Goal: Information Seeking & Learning: Learn about a topic

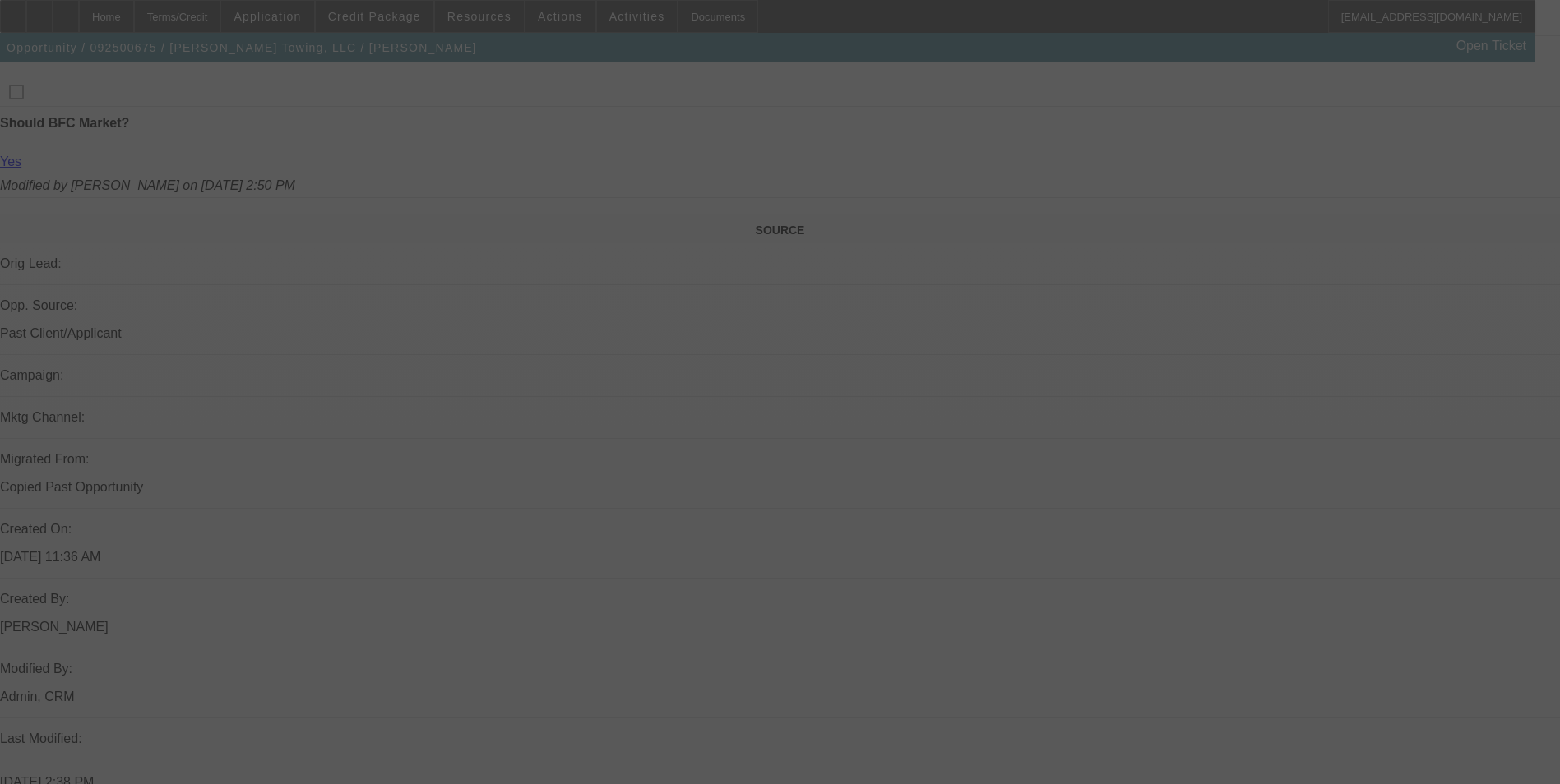
scroll to position [858, 0]
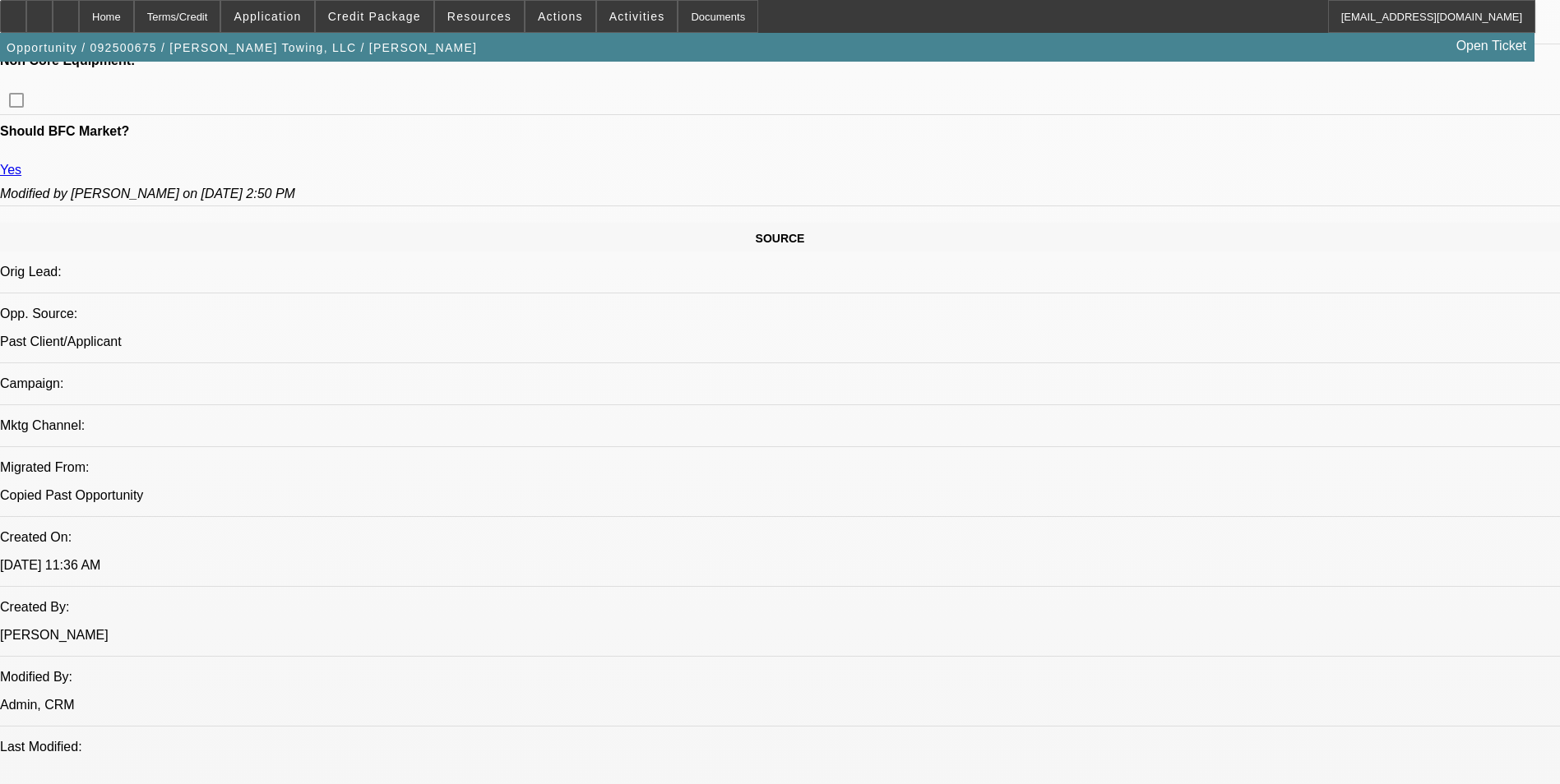
select select "0"
select select "2"
select select "0.1"
select select "1"
select select "2"
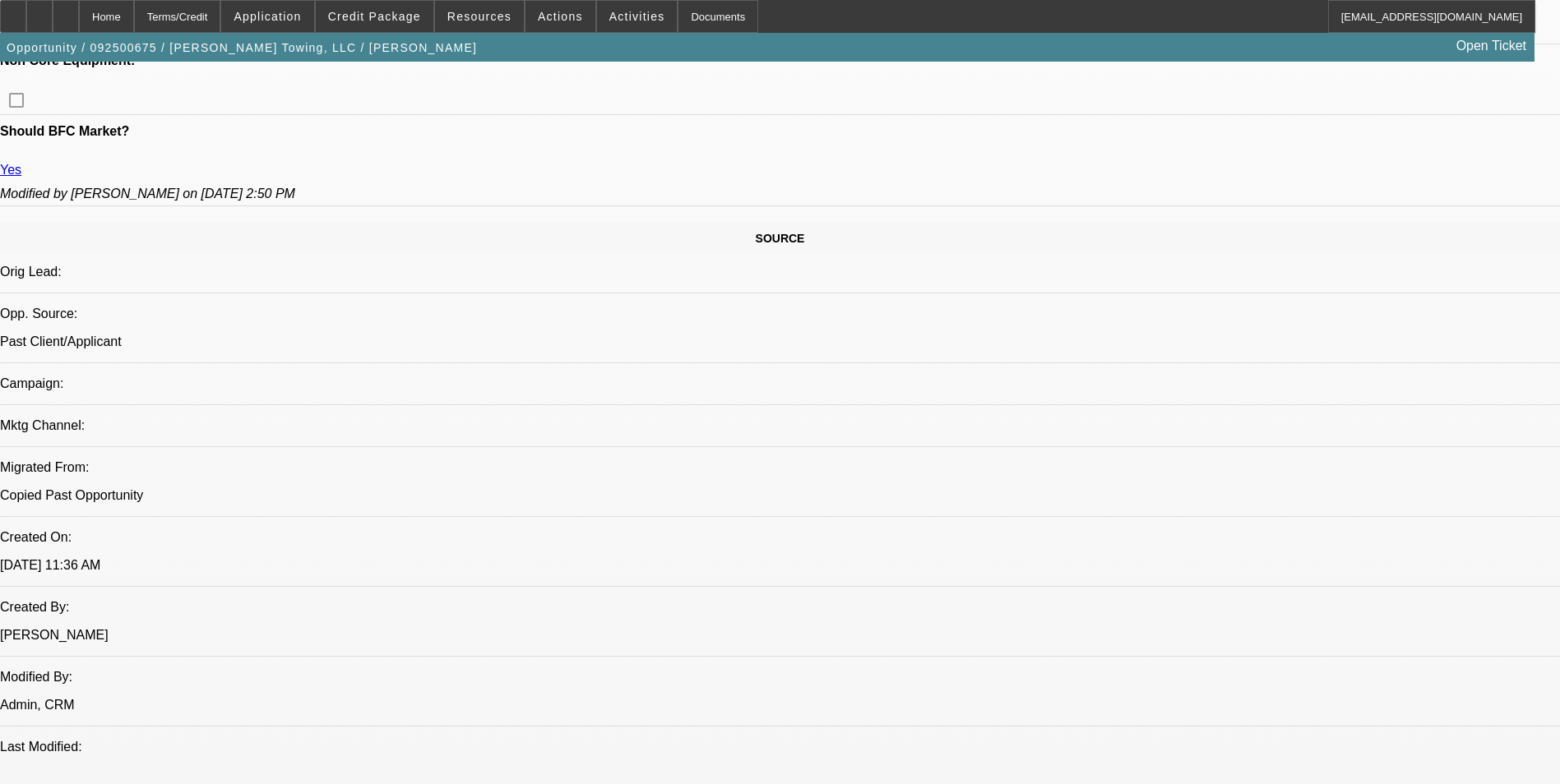
select select "4"
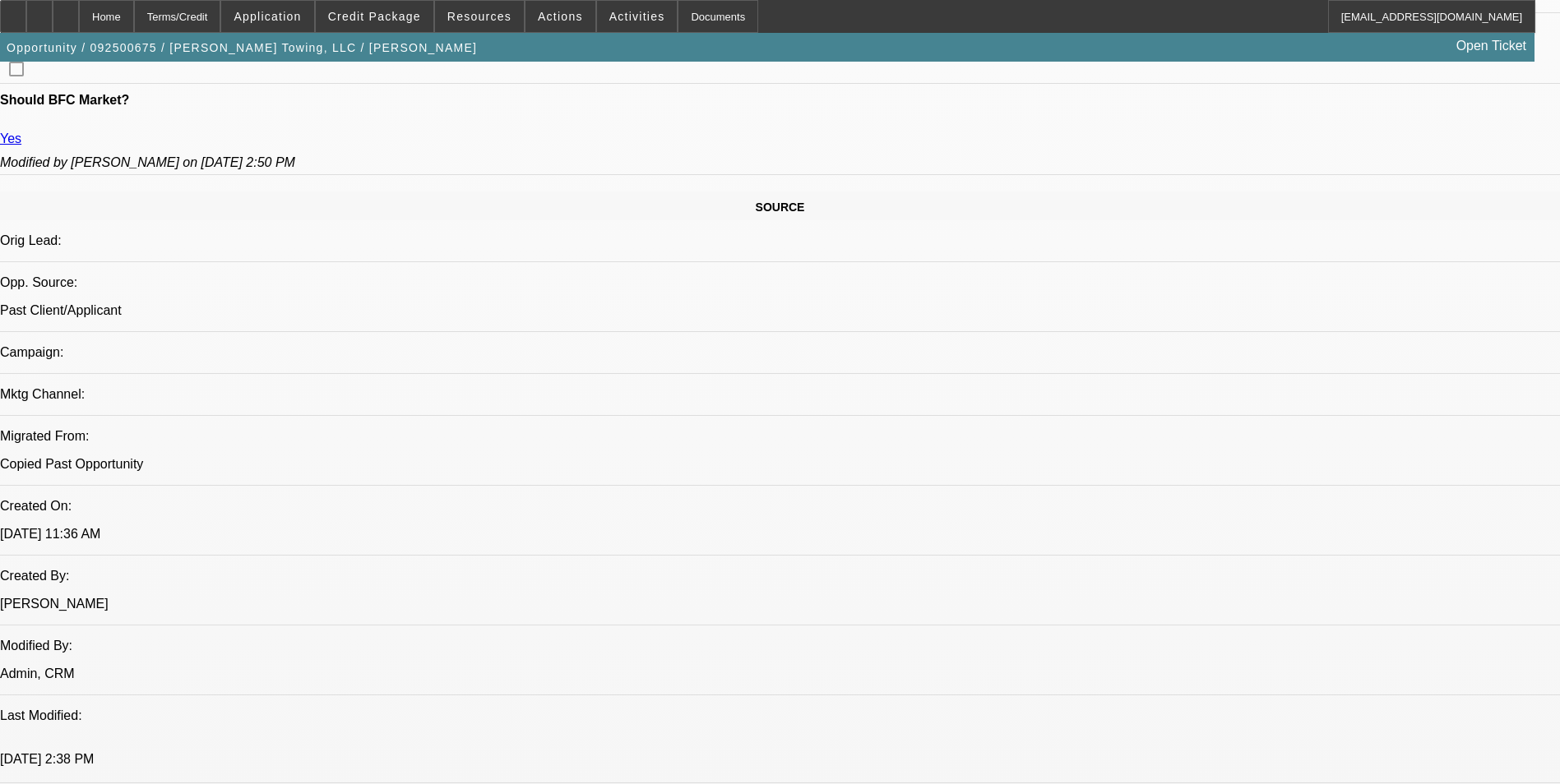
scroll to position [987, 0]
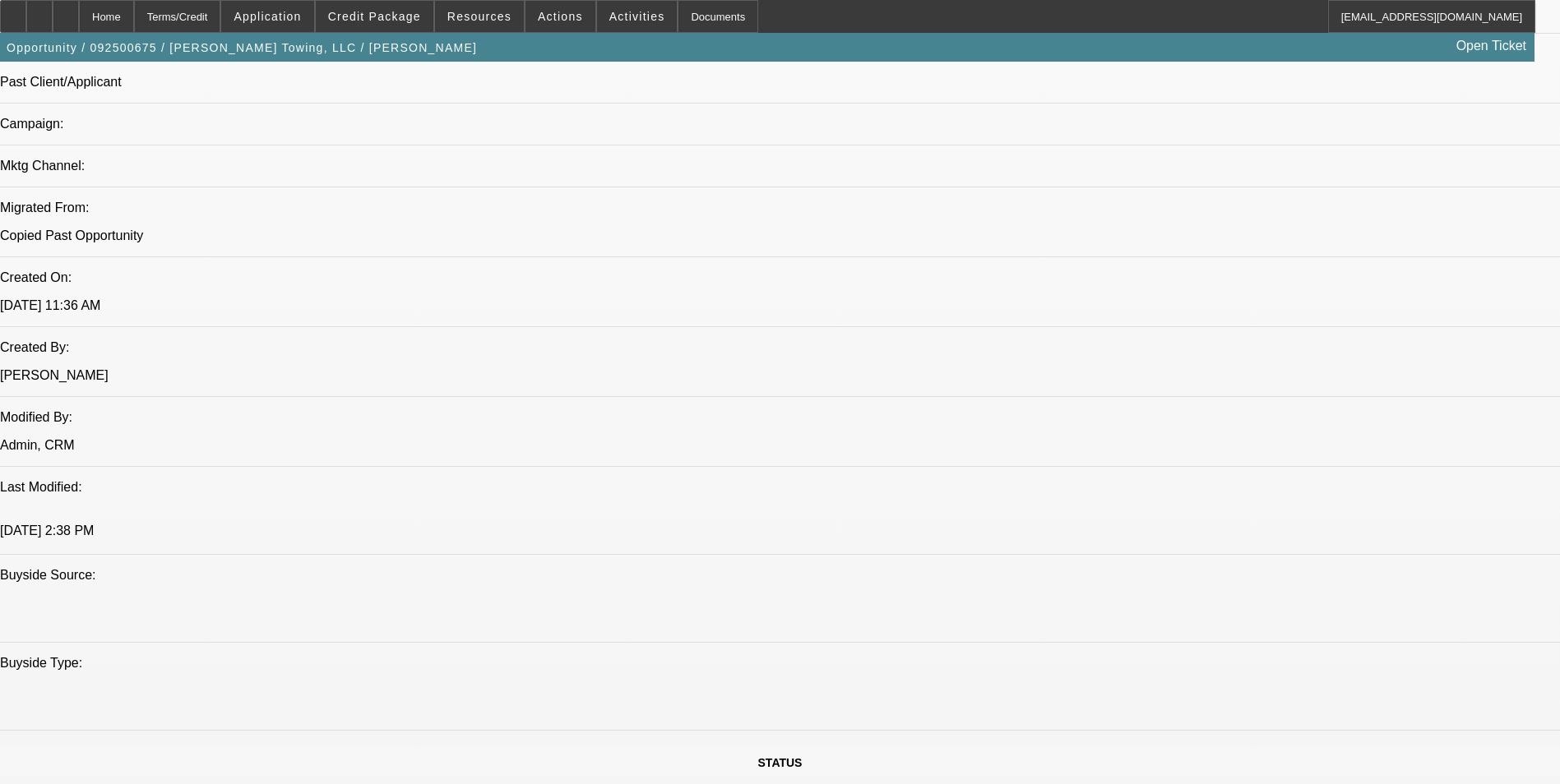
scroll to position [822, 0]
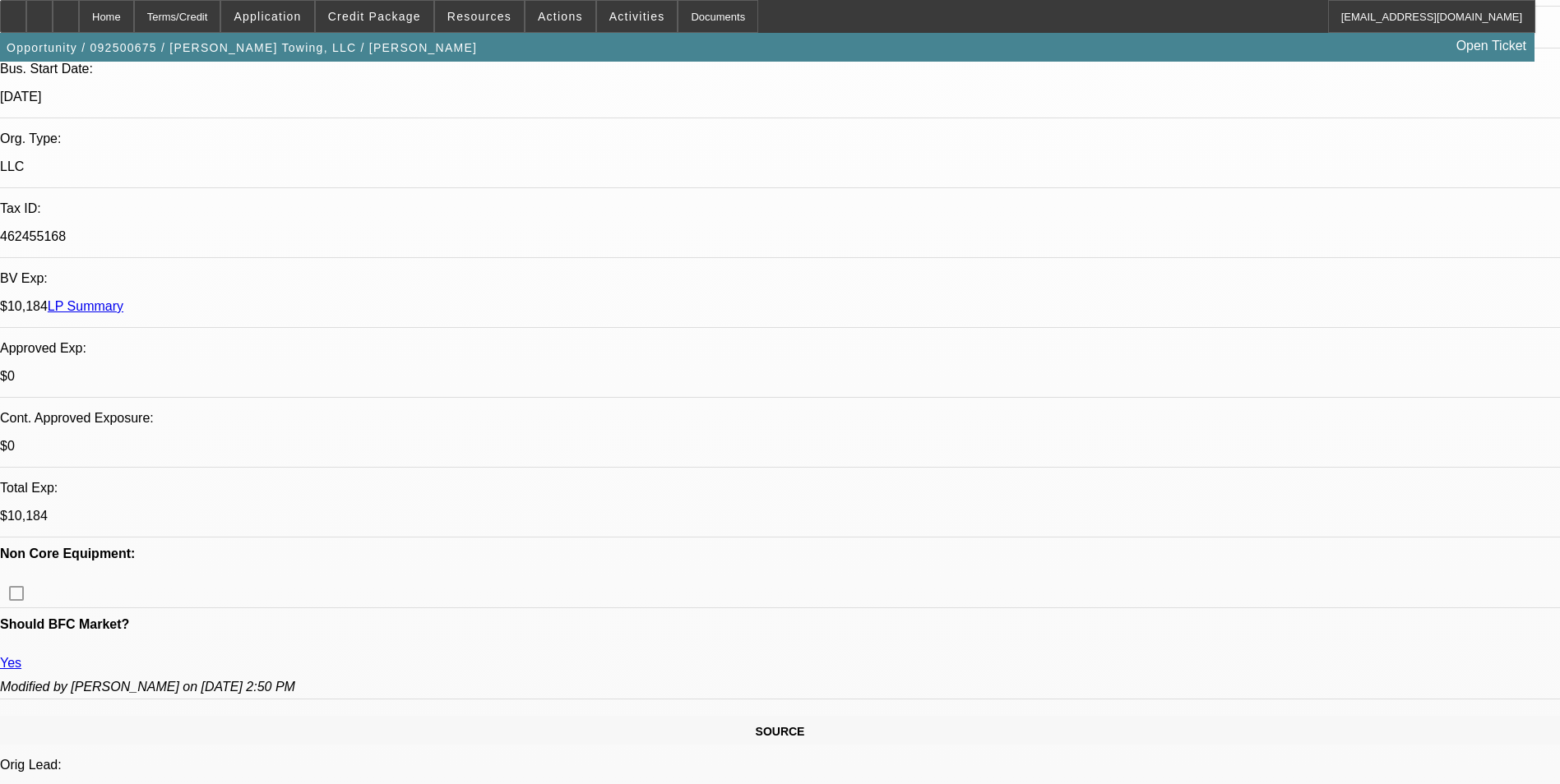
scroll to position [82, 0]
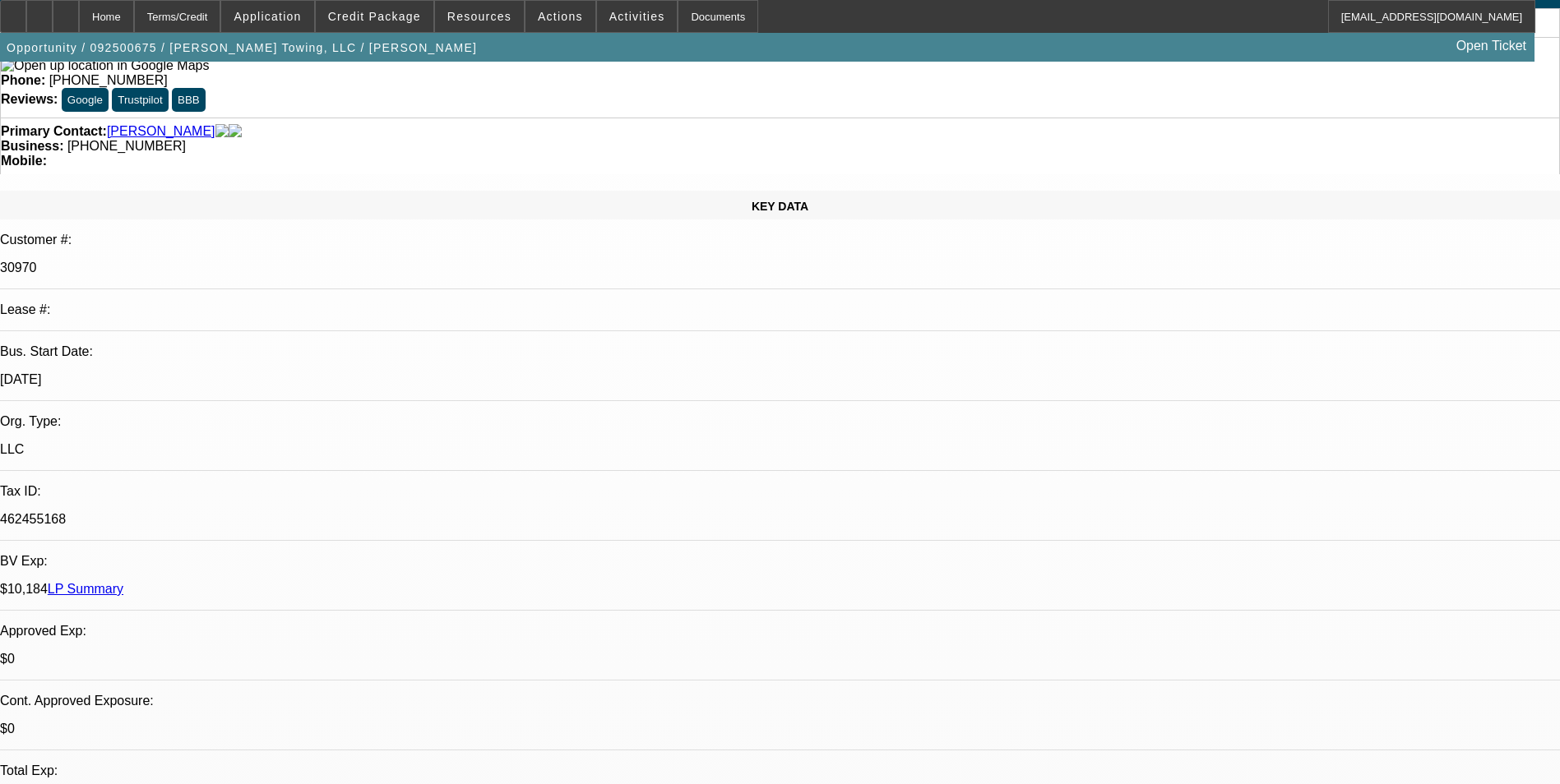
click at [123, 582] on link "LP Summary" at bounding box center [85, 589] width 76 height 14
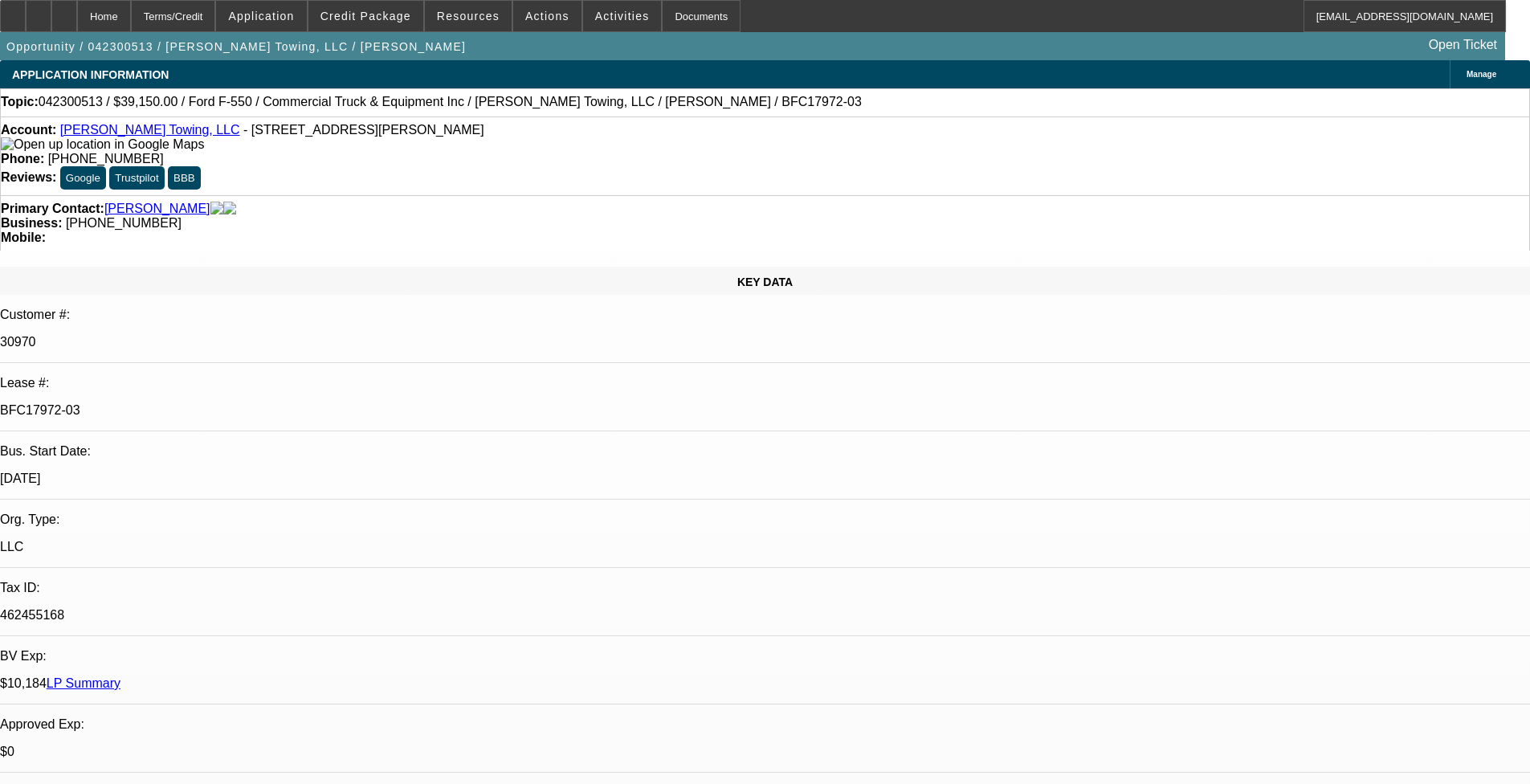
select select "0.1"
select select "0"
select select "0.1"
select select "0"
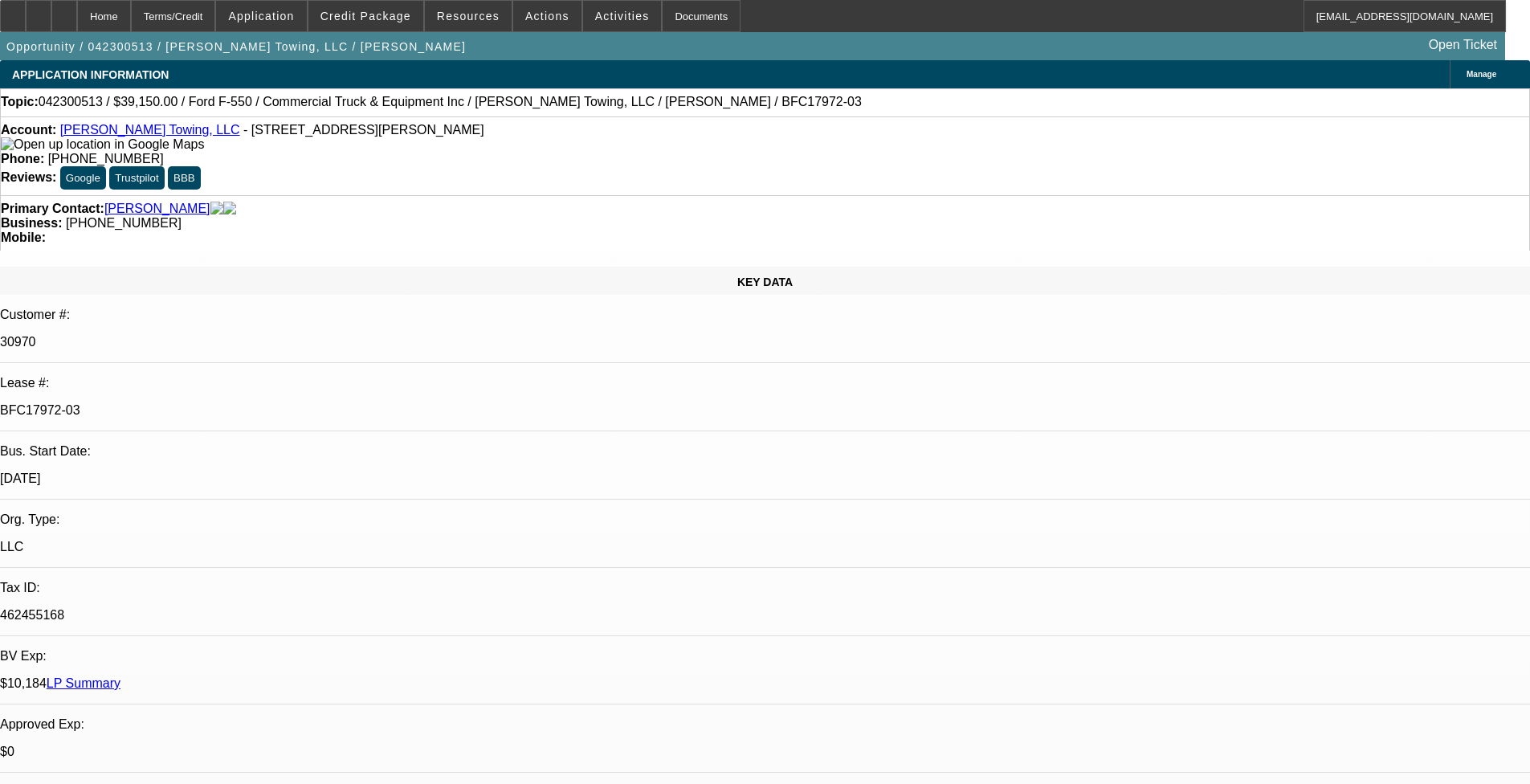
select select "0.1"
select select "0"
select select "0.1"
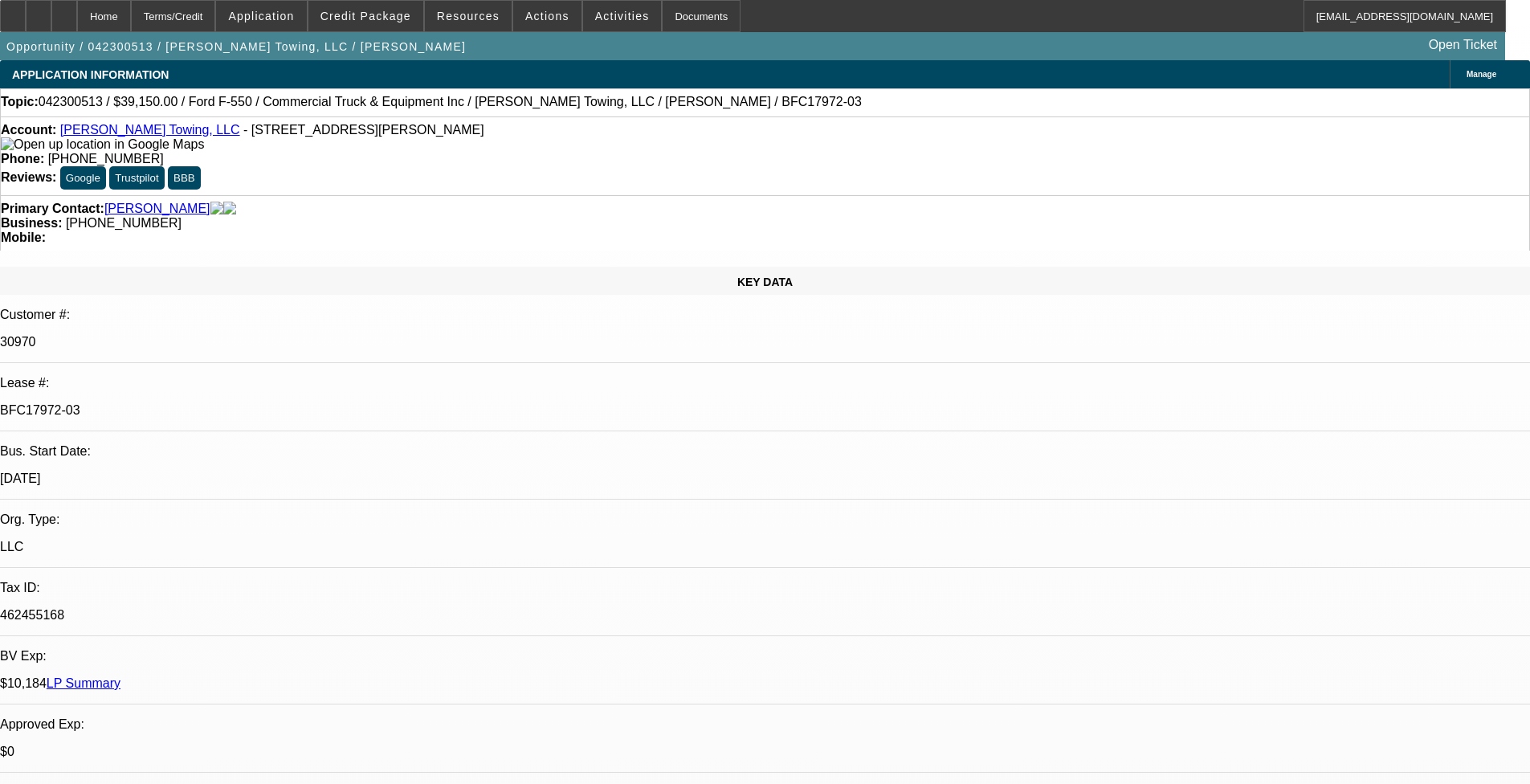
select select "0"
select select "0.1"
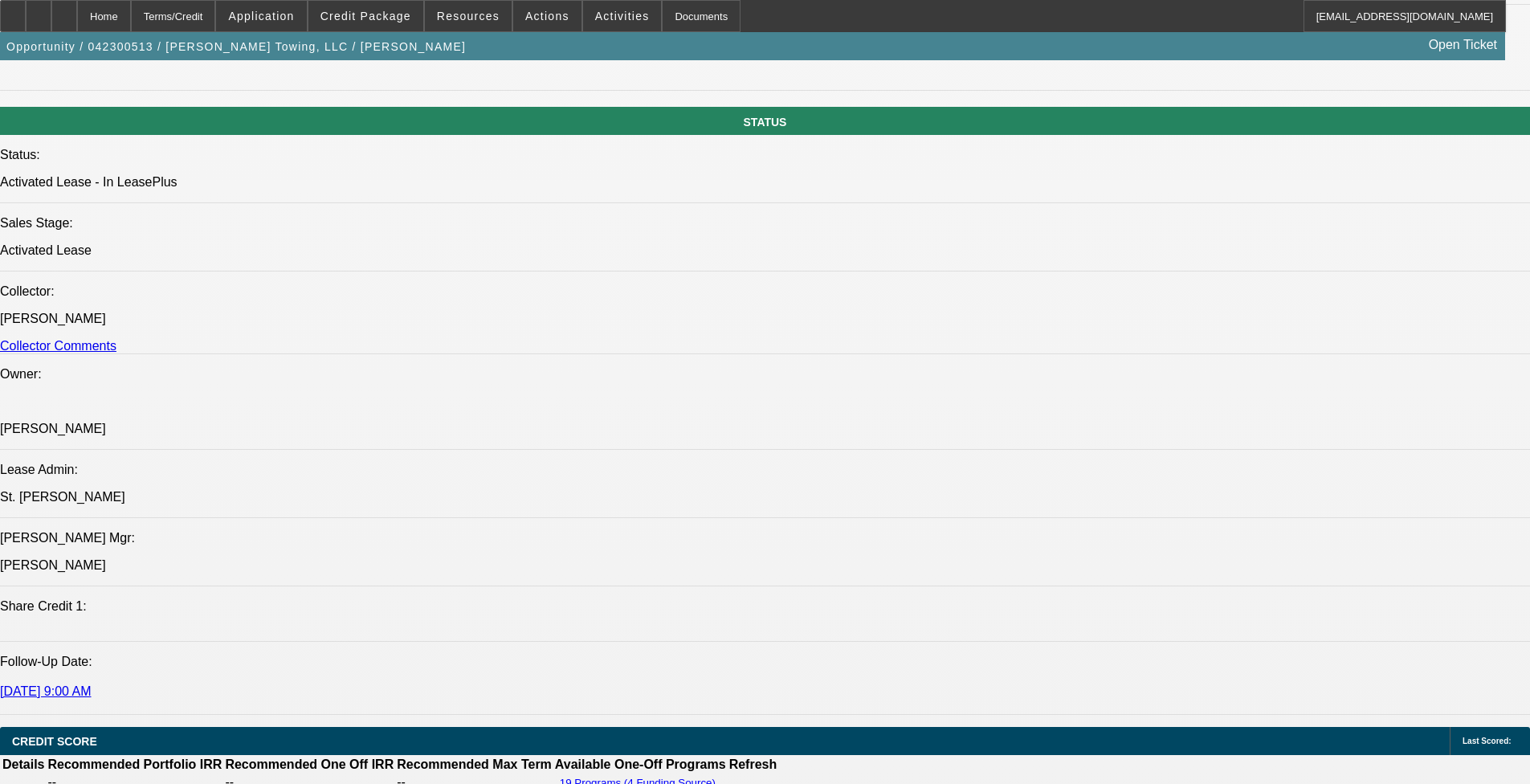
scroll to position [1767, 0]
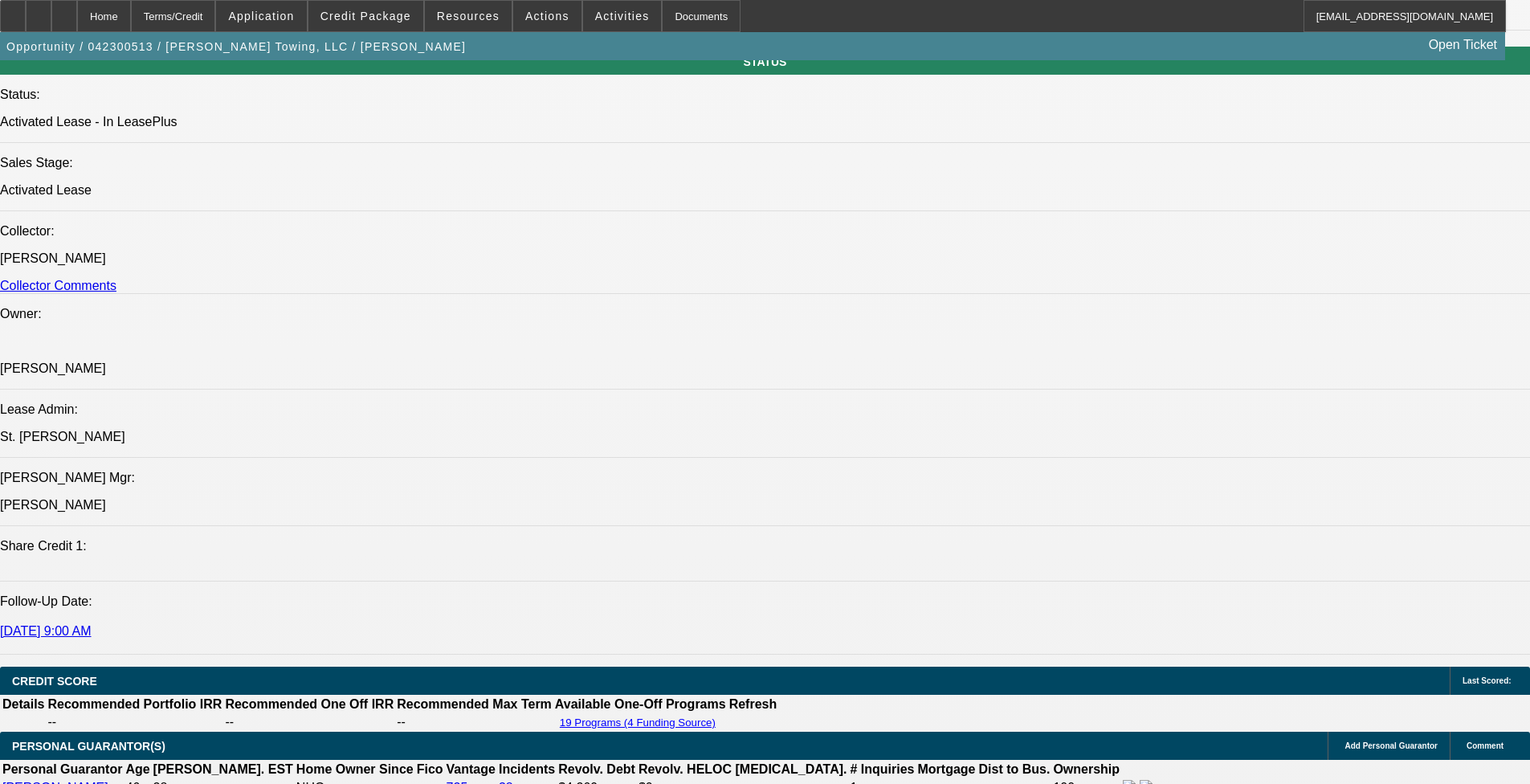
select select "1"
select select "2"
select select "1"
select select "2"
select select "1"
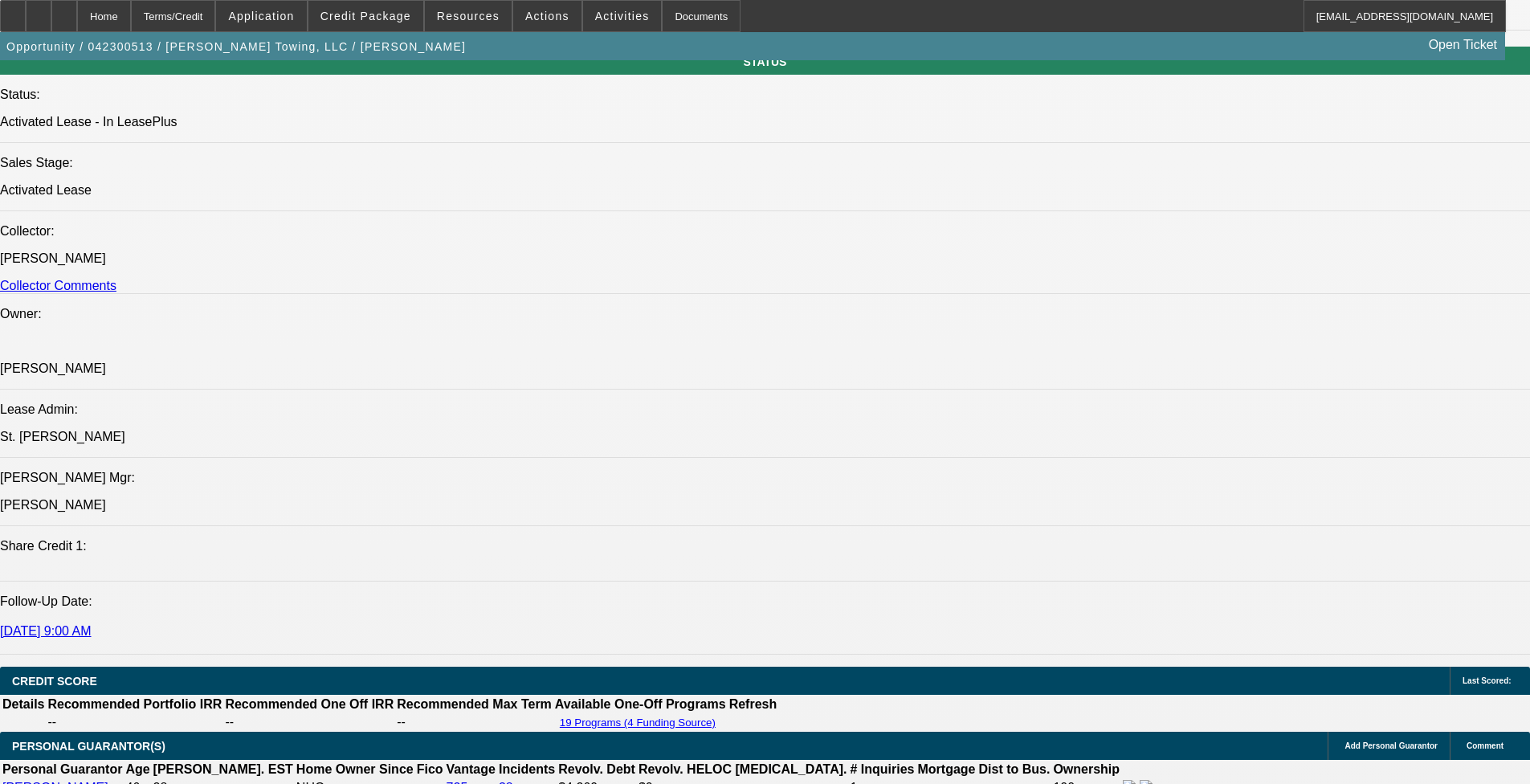
select select "2"
select select "1"
select select "2"
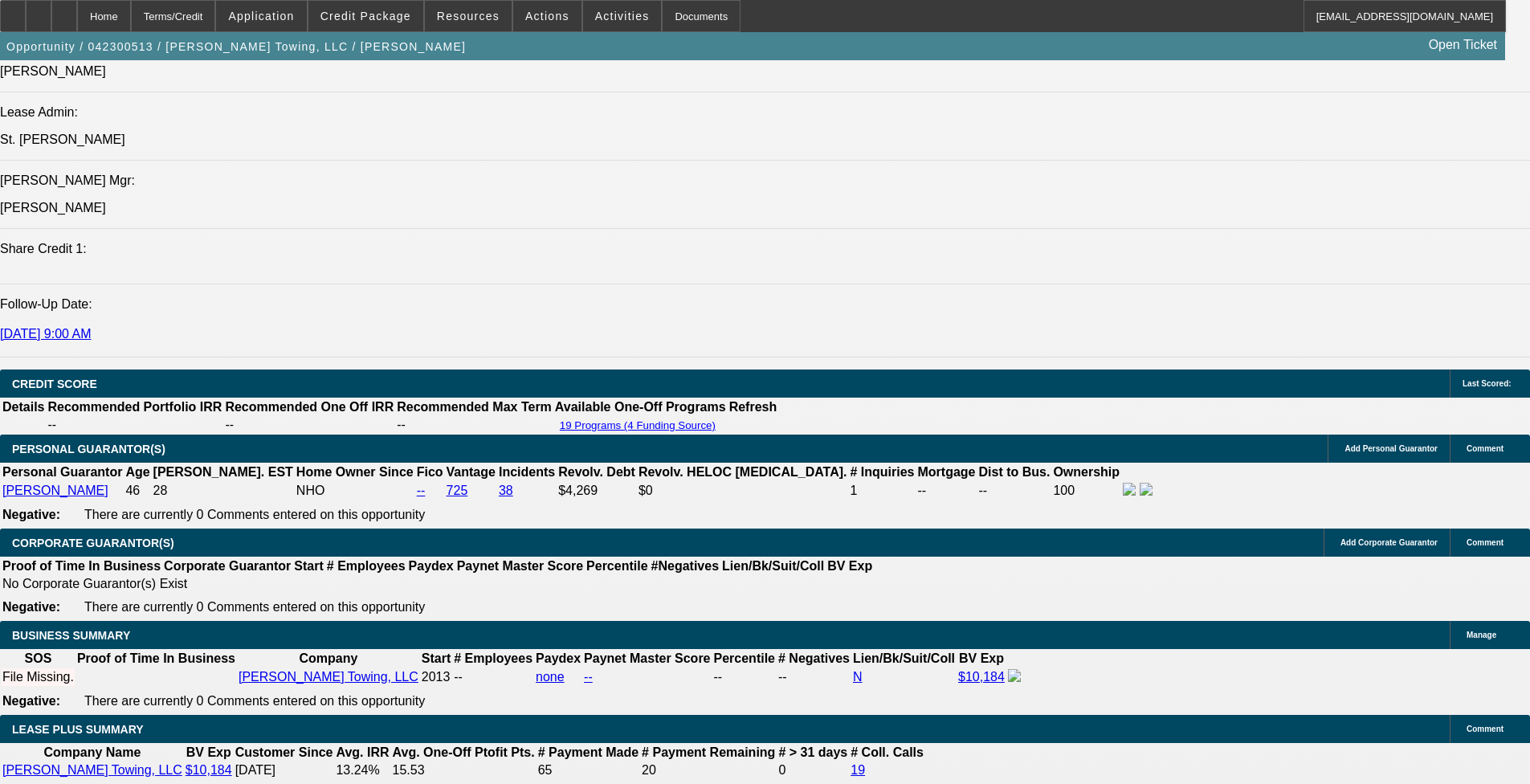
select select "4"
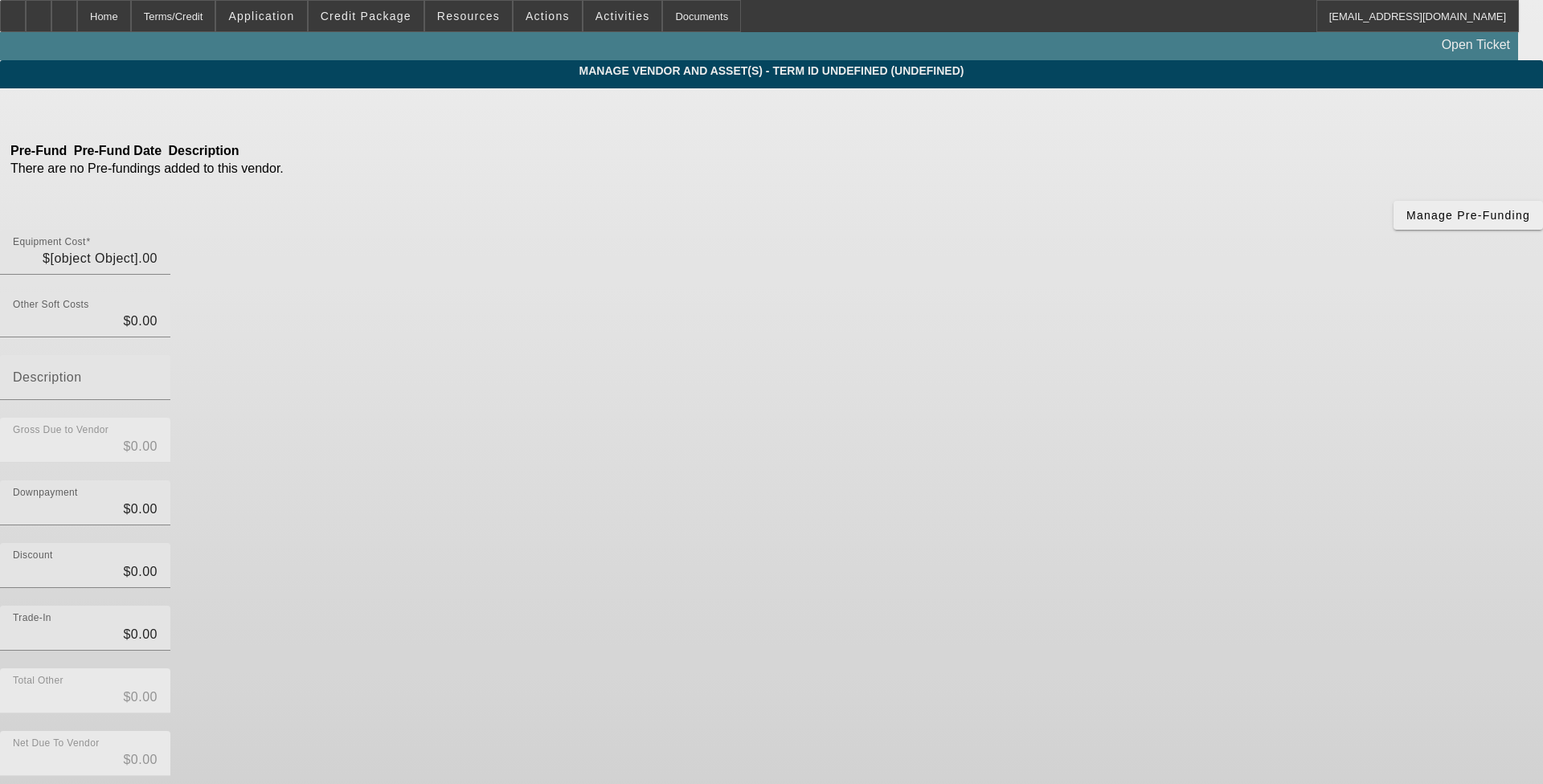
type input "$43,500.00"
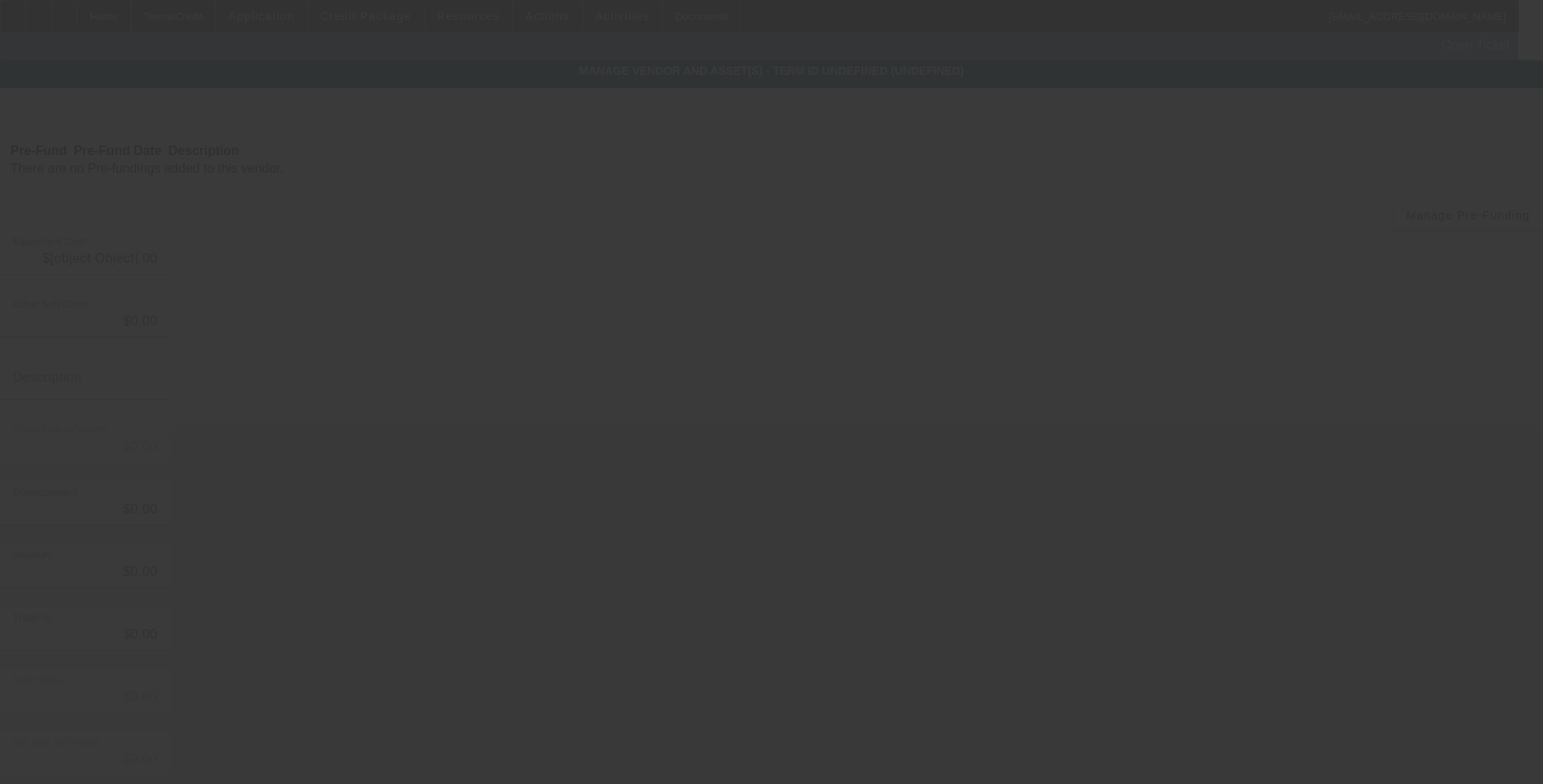
type input "$43,500.00"
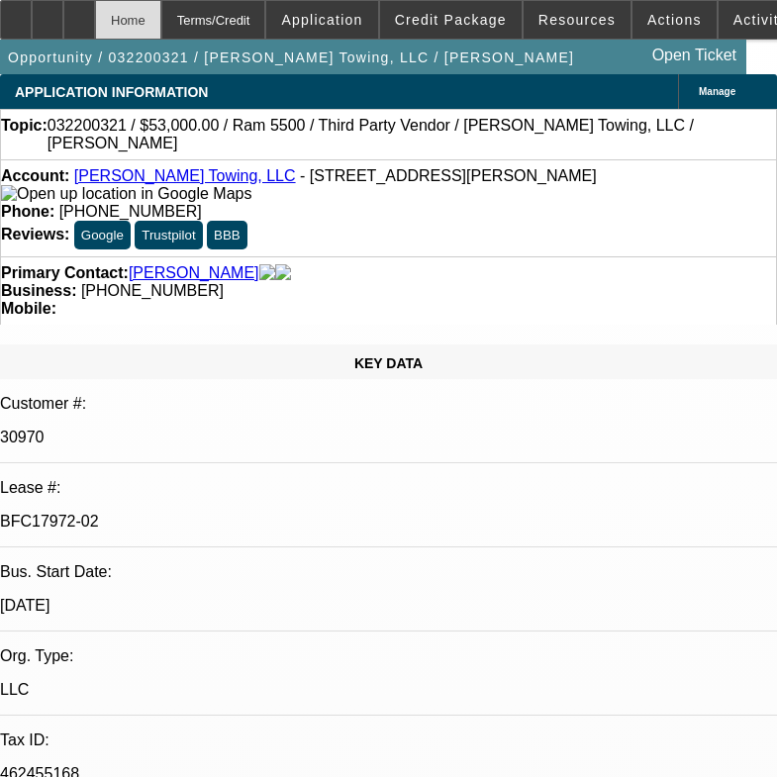
select select "0"
select select "0.1"
select select "0"
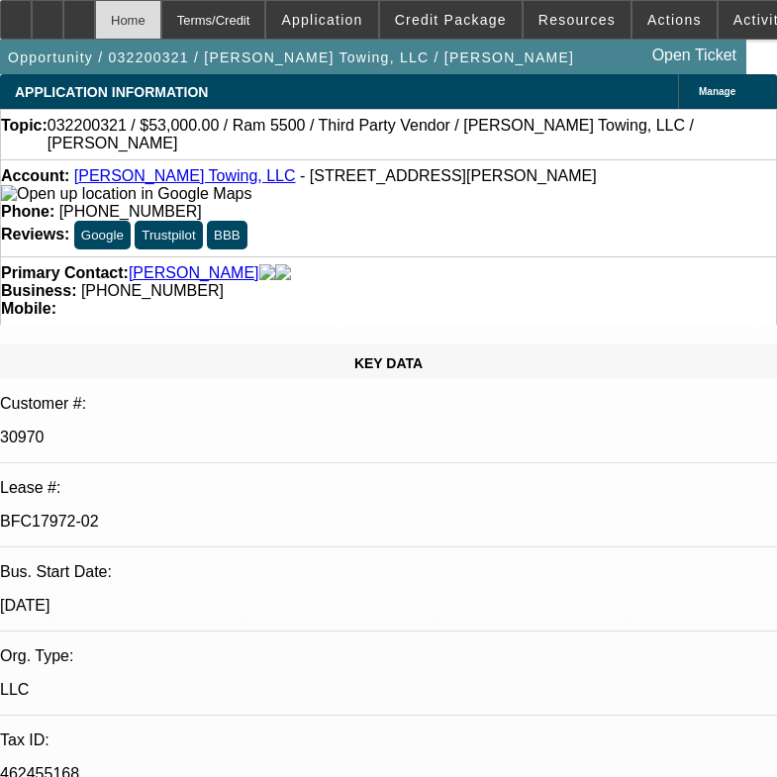
select select "0.1"
select select "1"
select select "4"
select select "1"
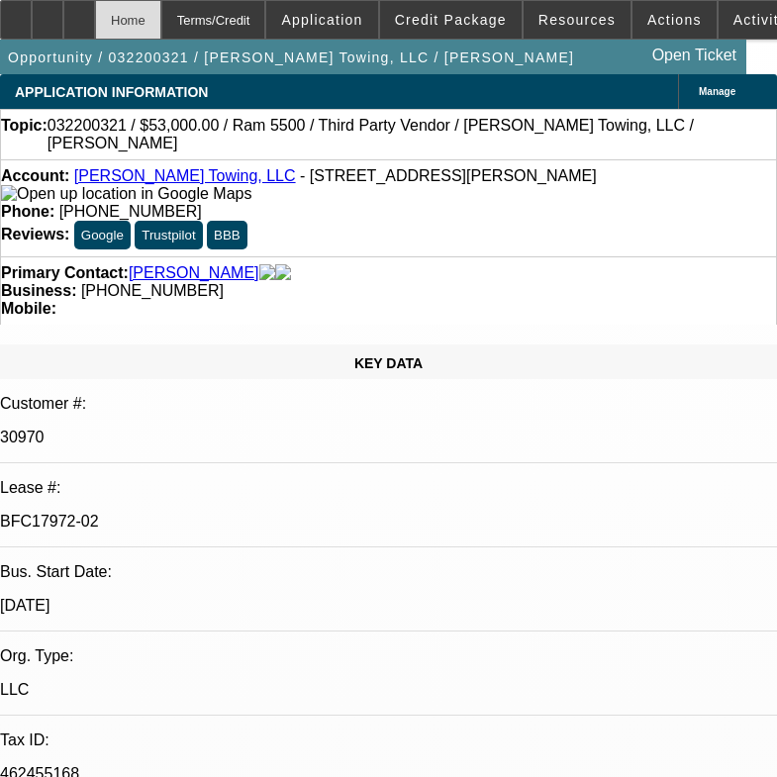
select select "1"
select select "4"
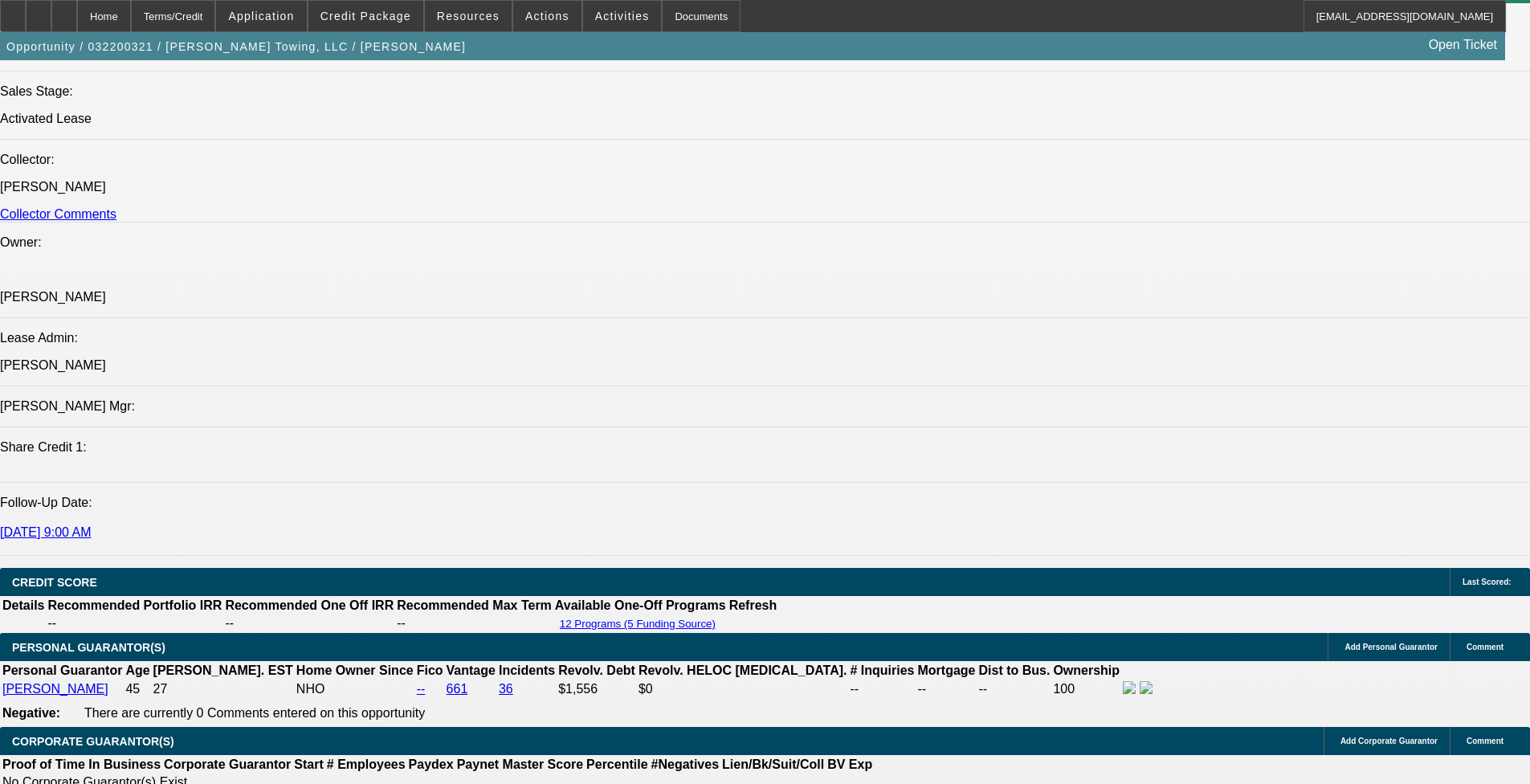
scroll to position [2249, 0]
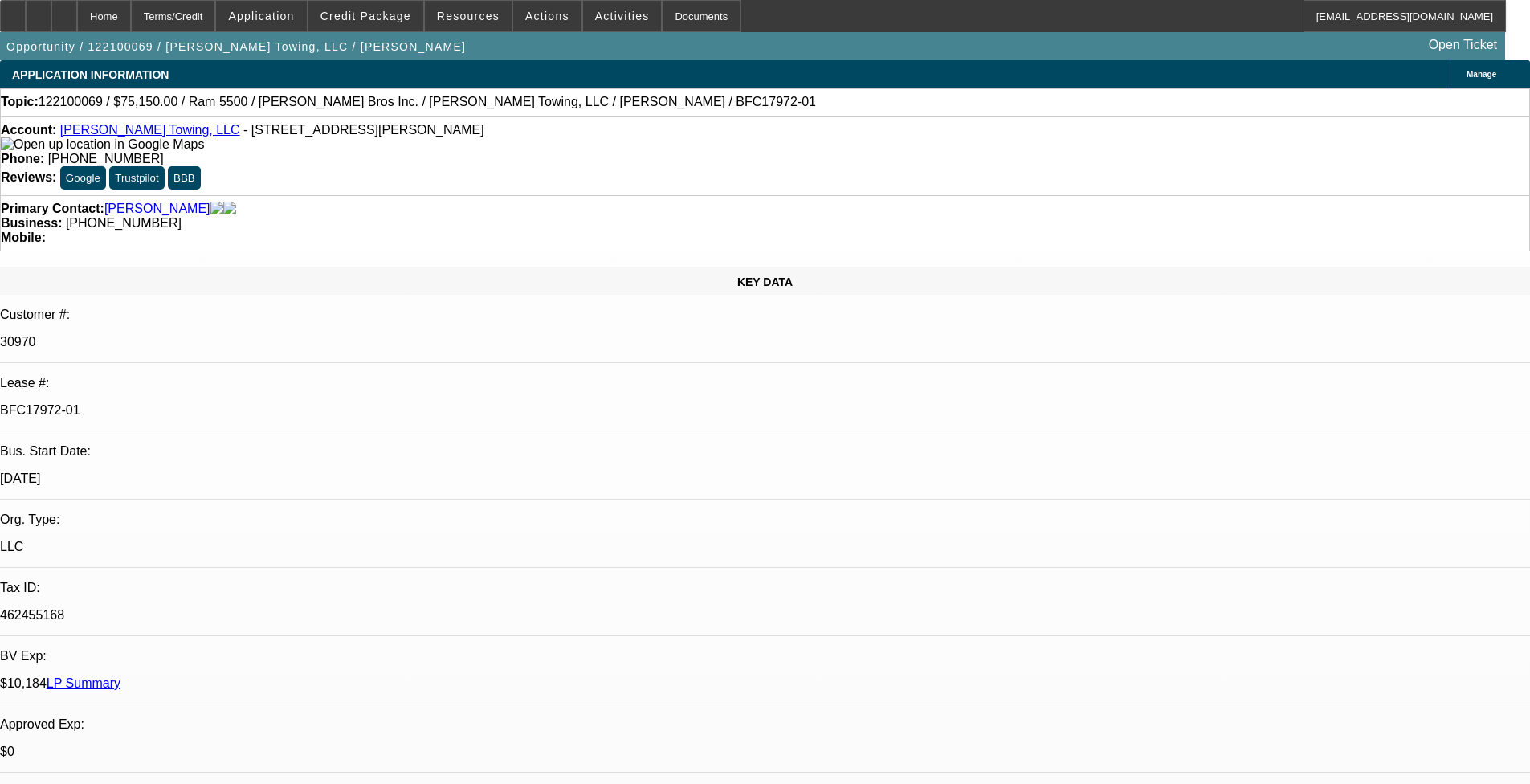
select select "0"
select select "0.1"
select select "0"
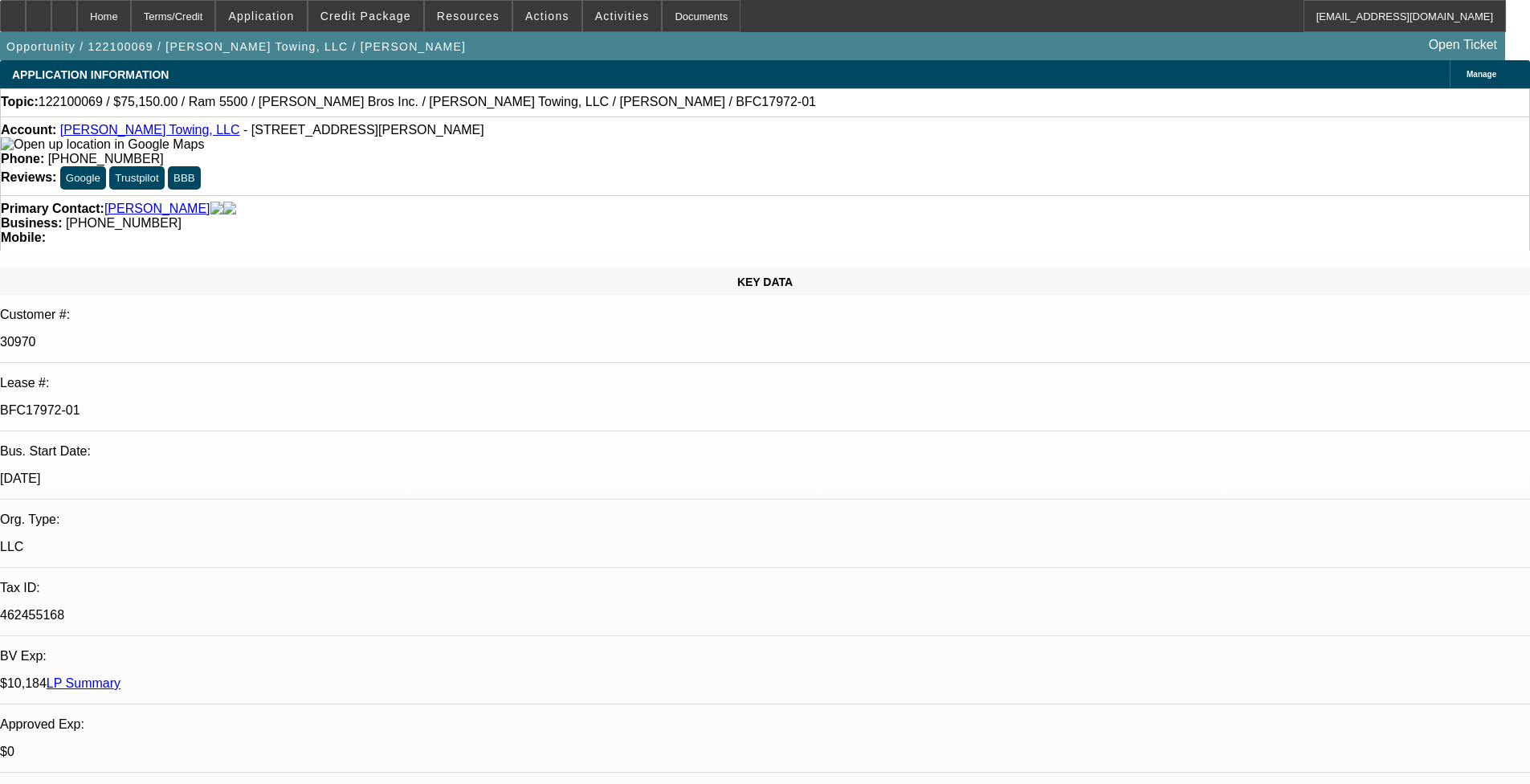
select select "0"
select select "0.1"
select select "0"
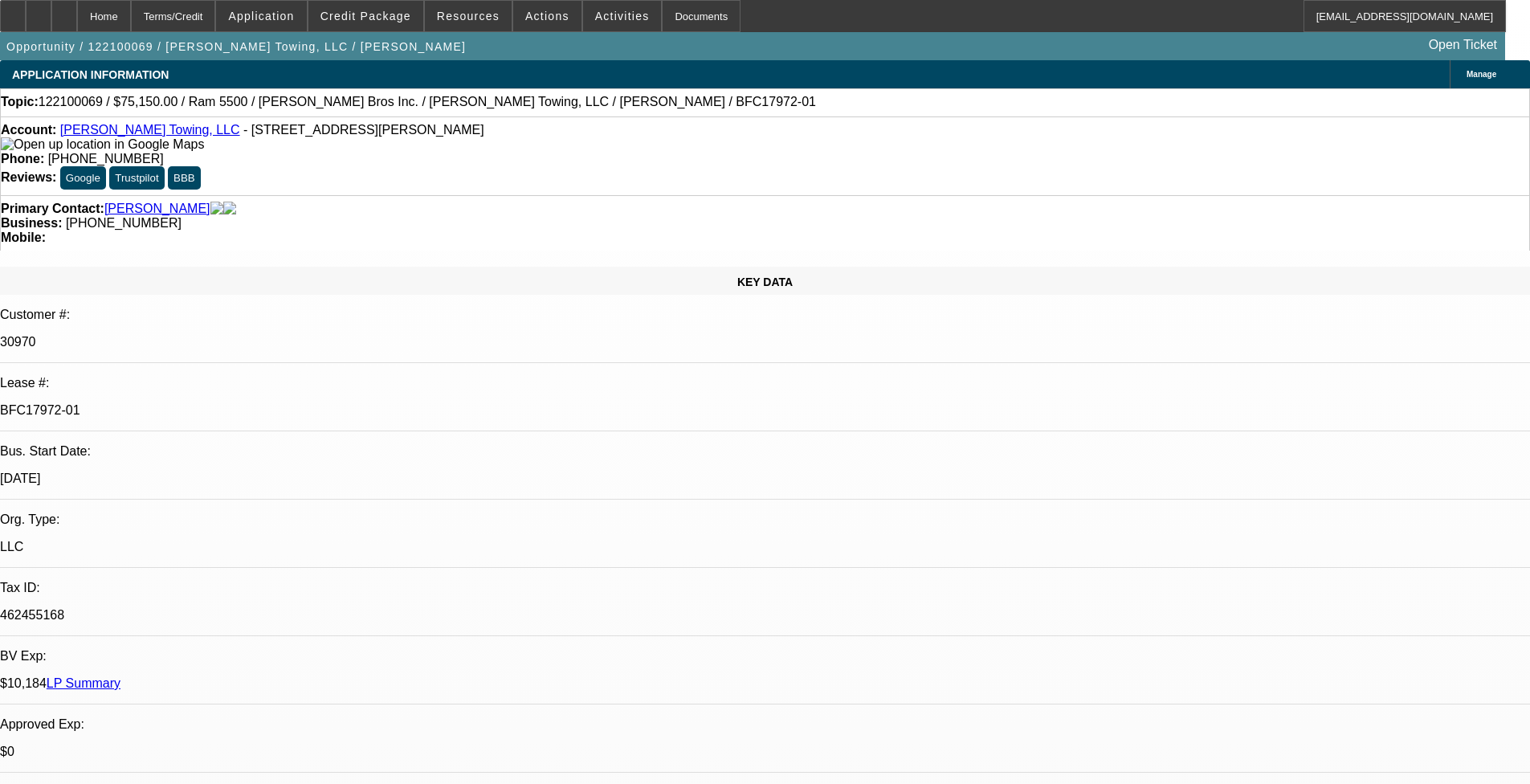
select select "0"
select select "0.1"
select select "1"
select select "4"
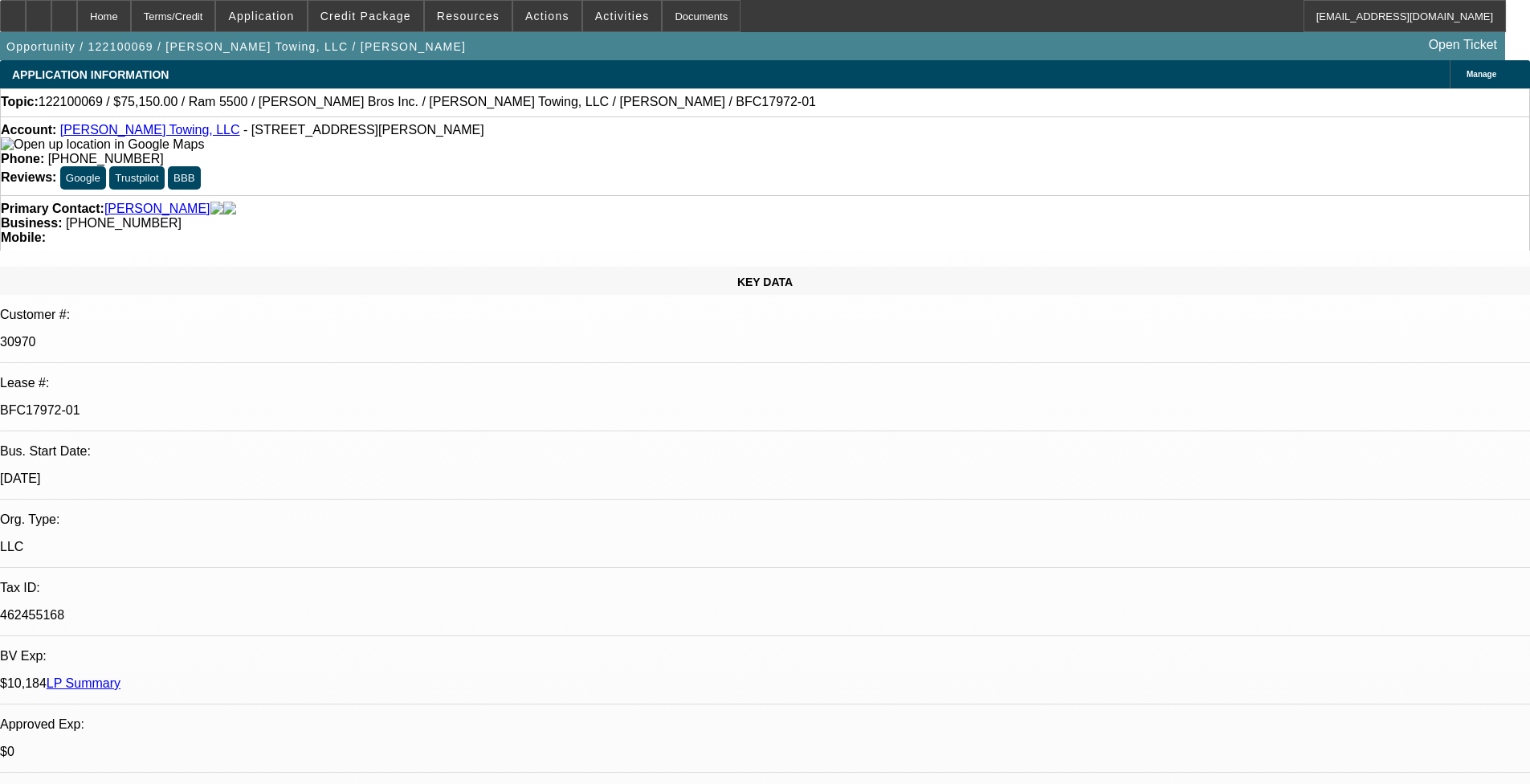
select select "1"
select select "6"
select select "1"
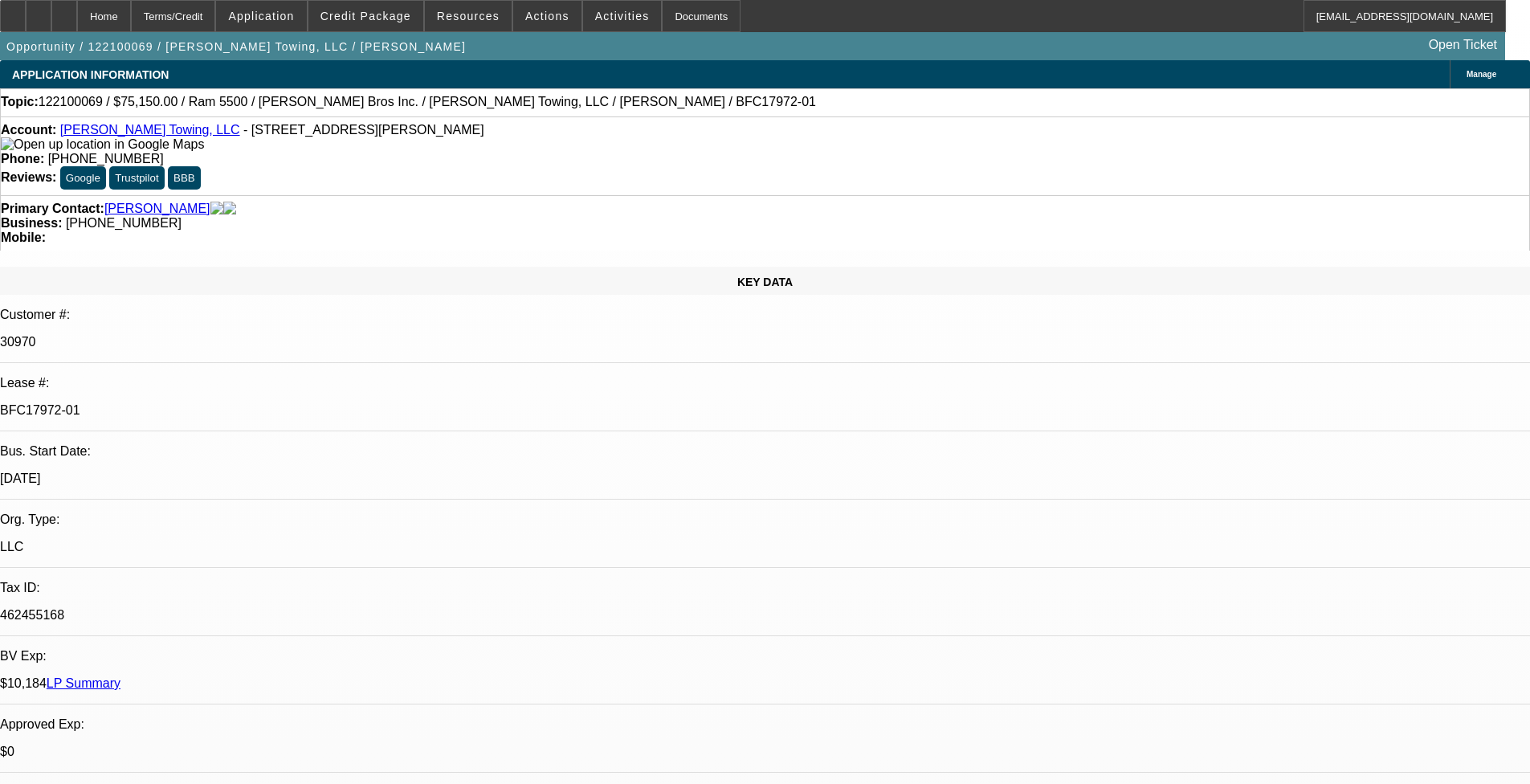
select select "4"
select select "1"
select select "4"
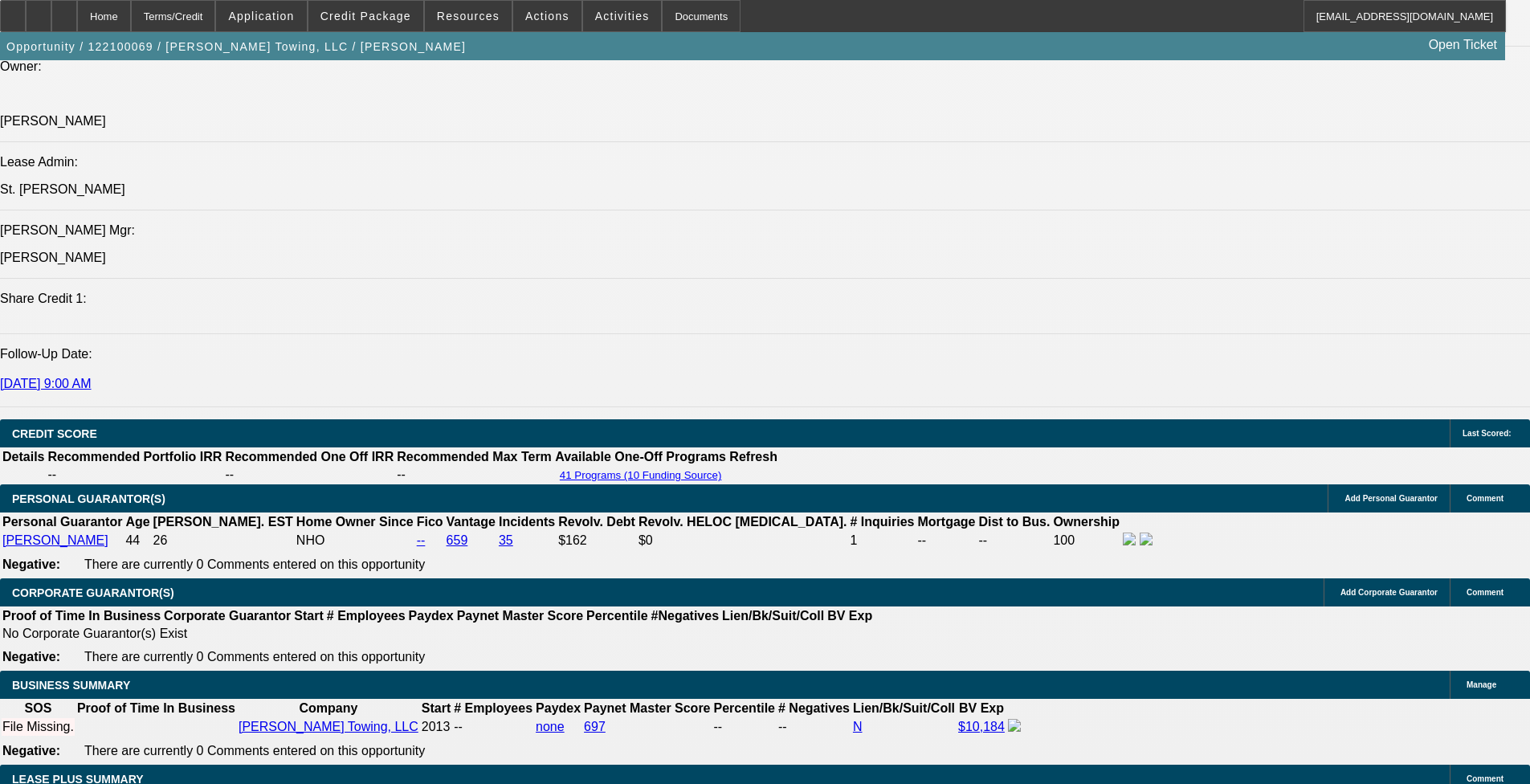
scroll to position [2261, 0]
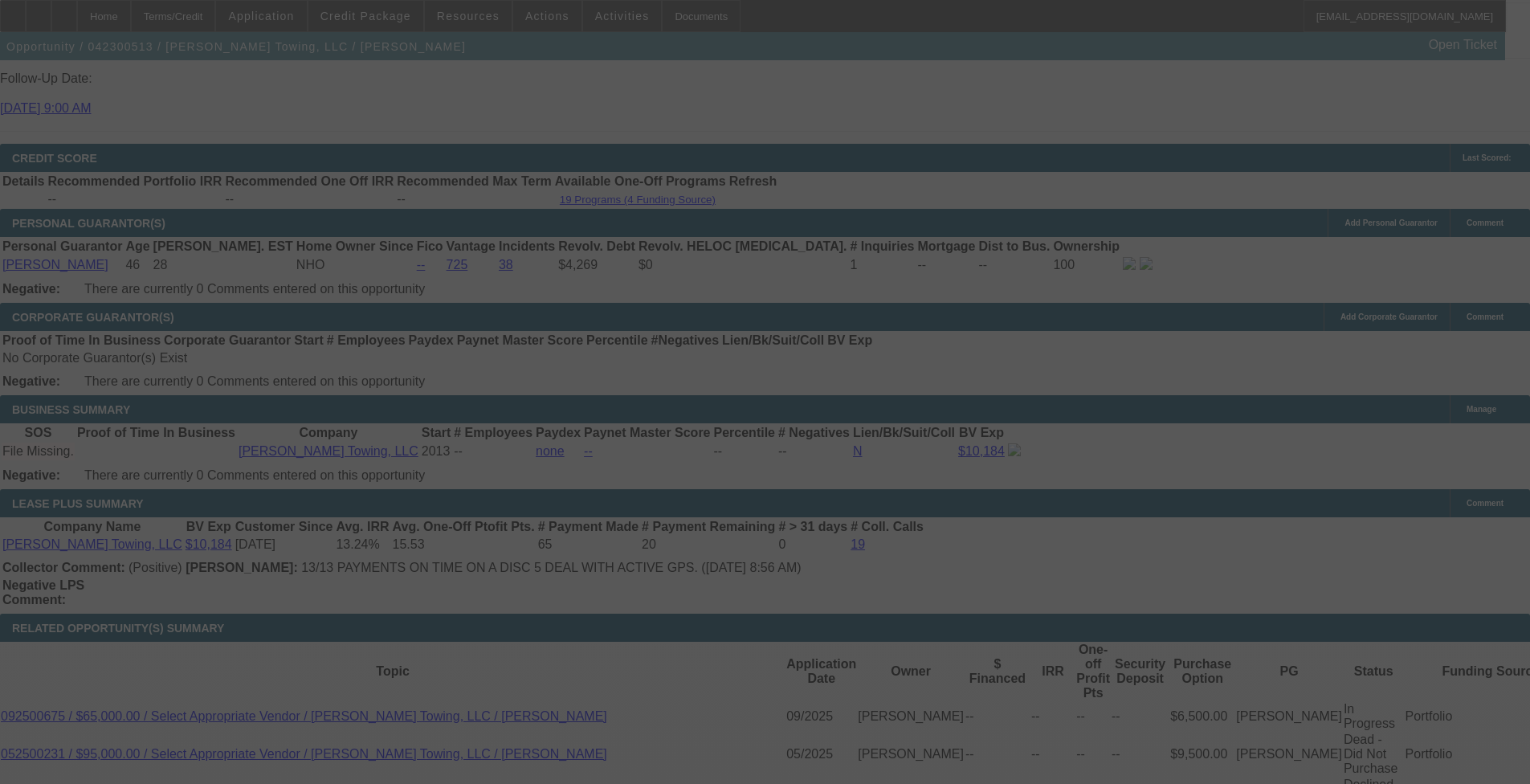
scroll to position [2410, 0]
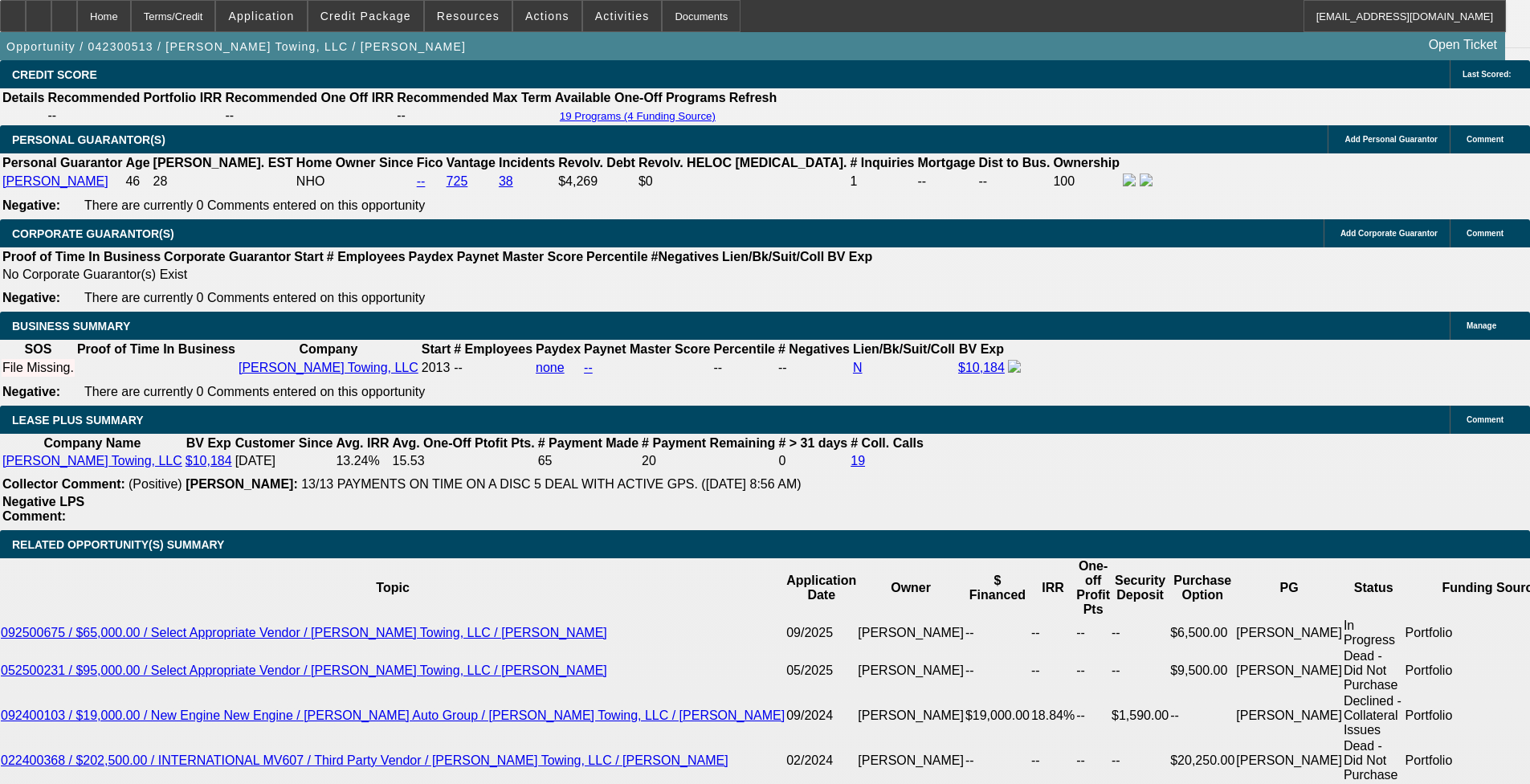
select select "0.1"
select select "0"
select select "0.1"
select select "0"
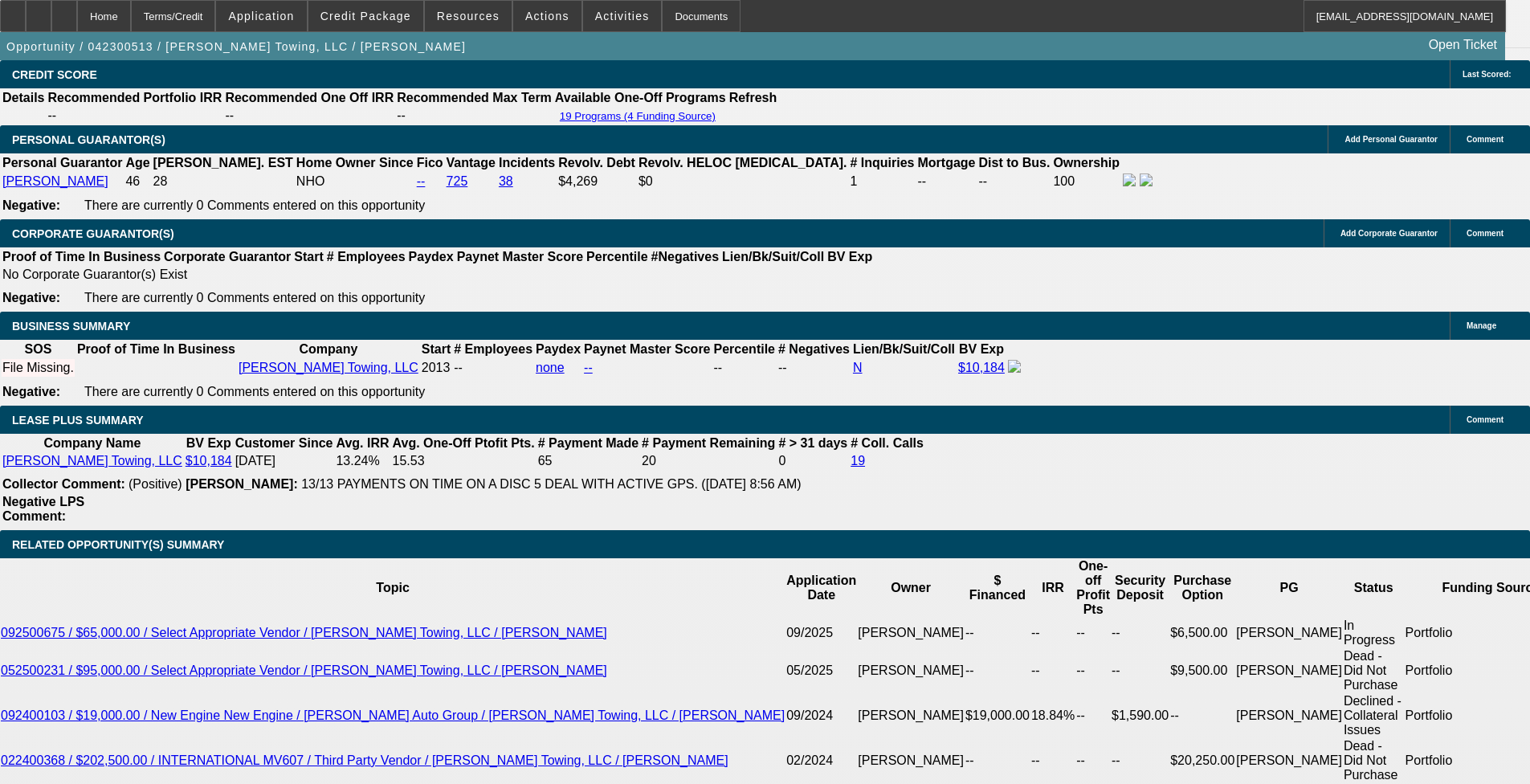
select select "0.1"
select select "0"
select select "0.1"
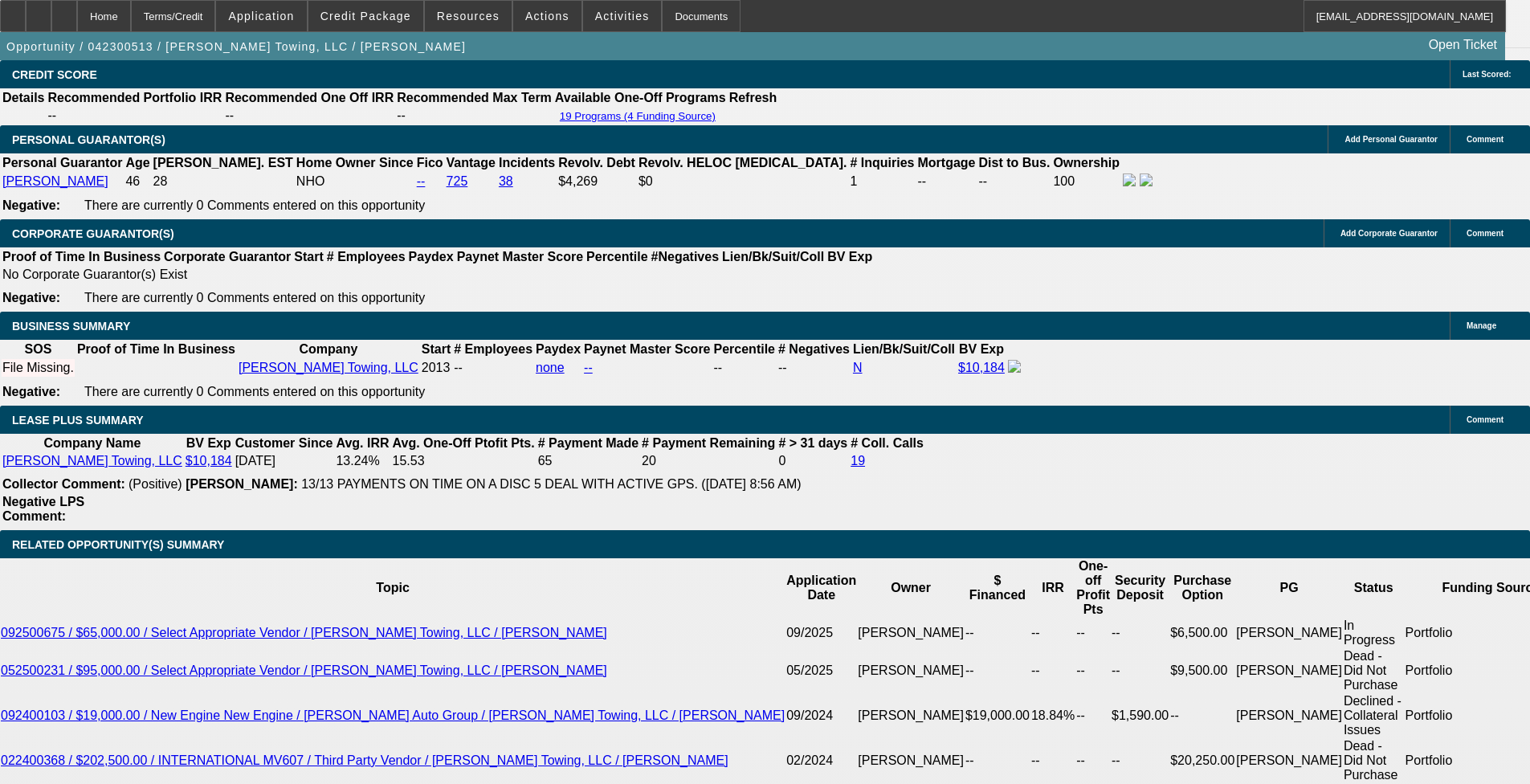
select select "0"
select select "0.1"
select select "1"
select select "2"
select select "4"
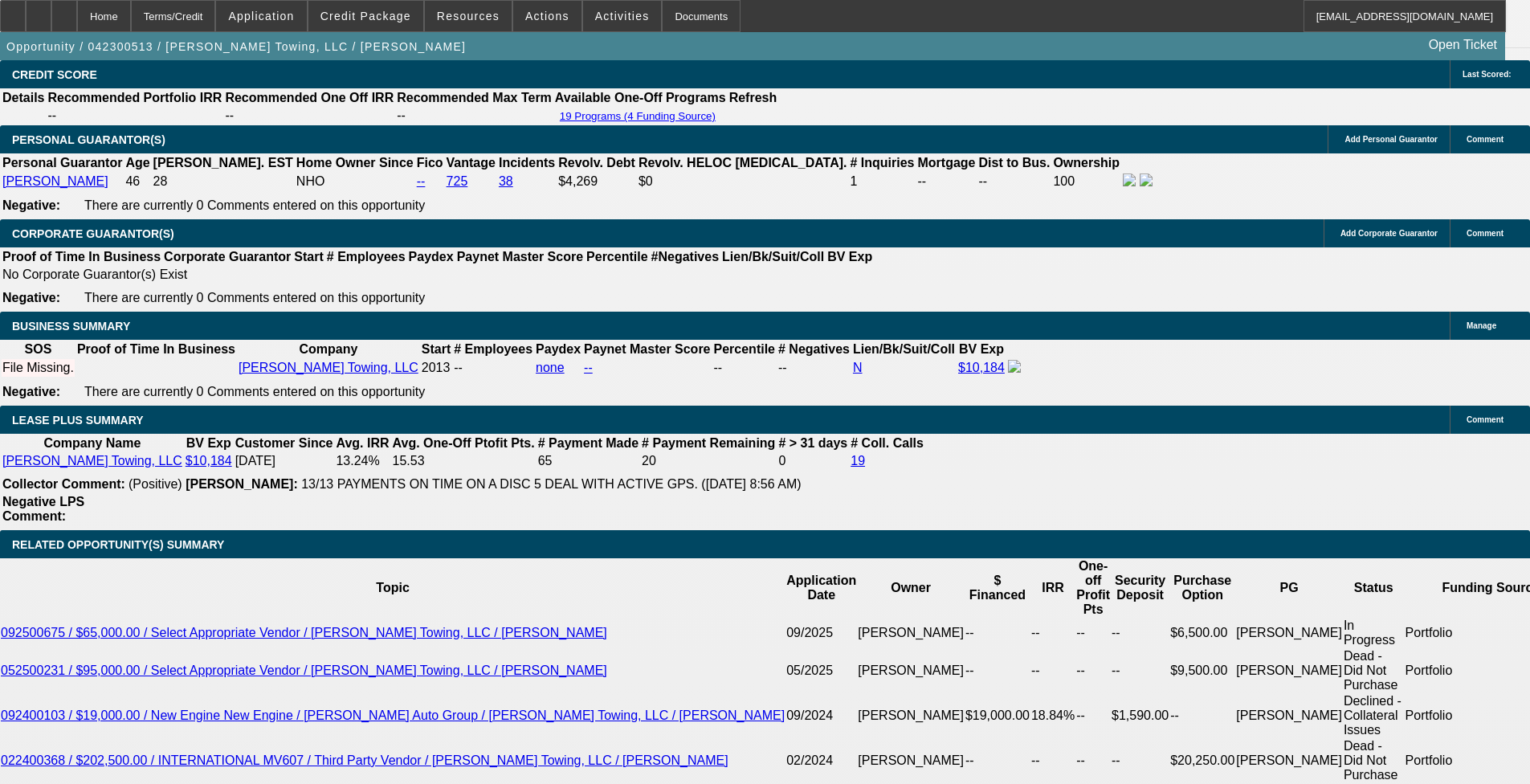
select select "1"
select select "2"
select select "4"
select select "1"
select select "2"
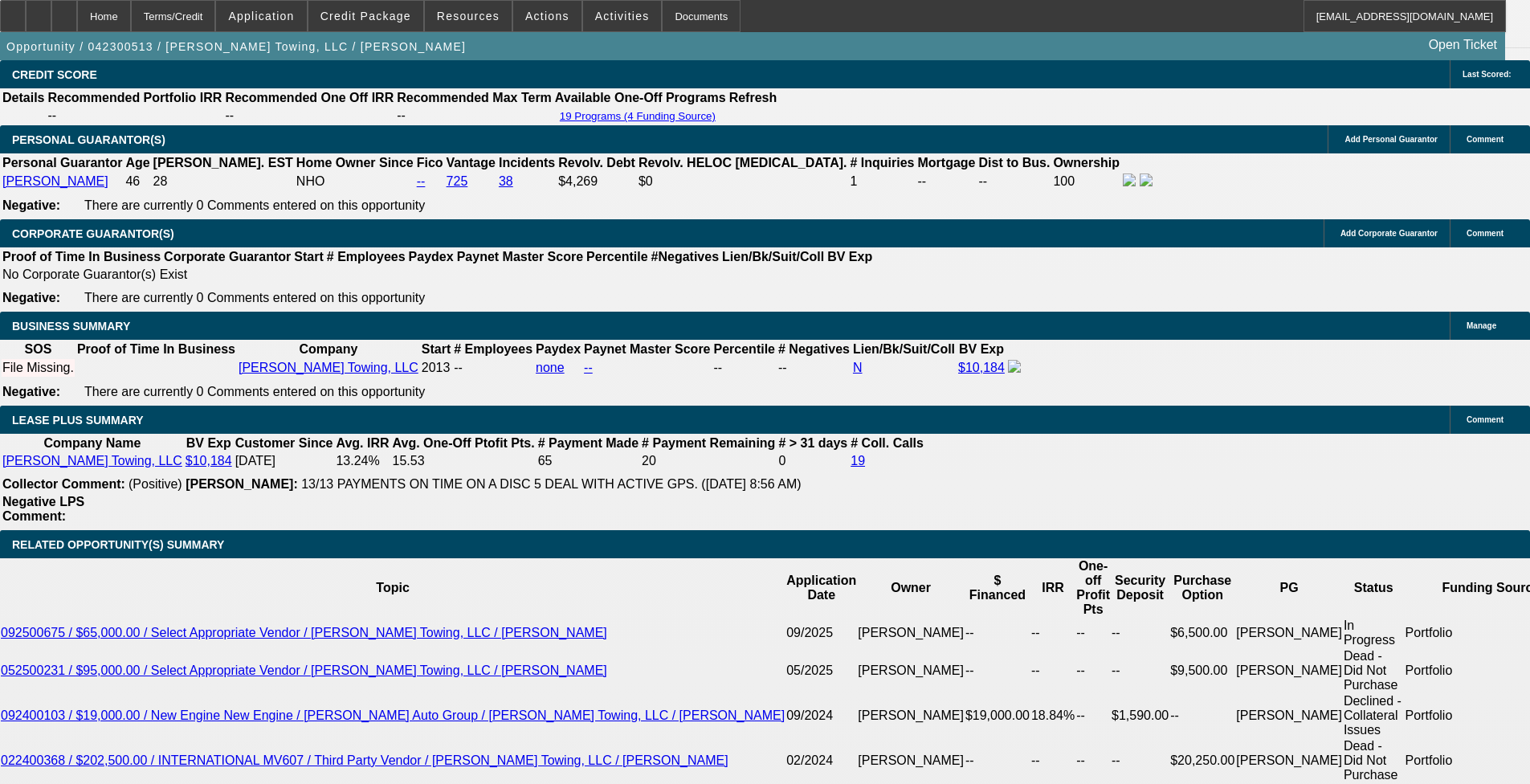
select select "4"
select select "1"
select select "2"
select select "4"
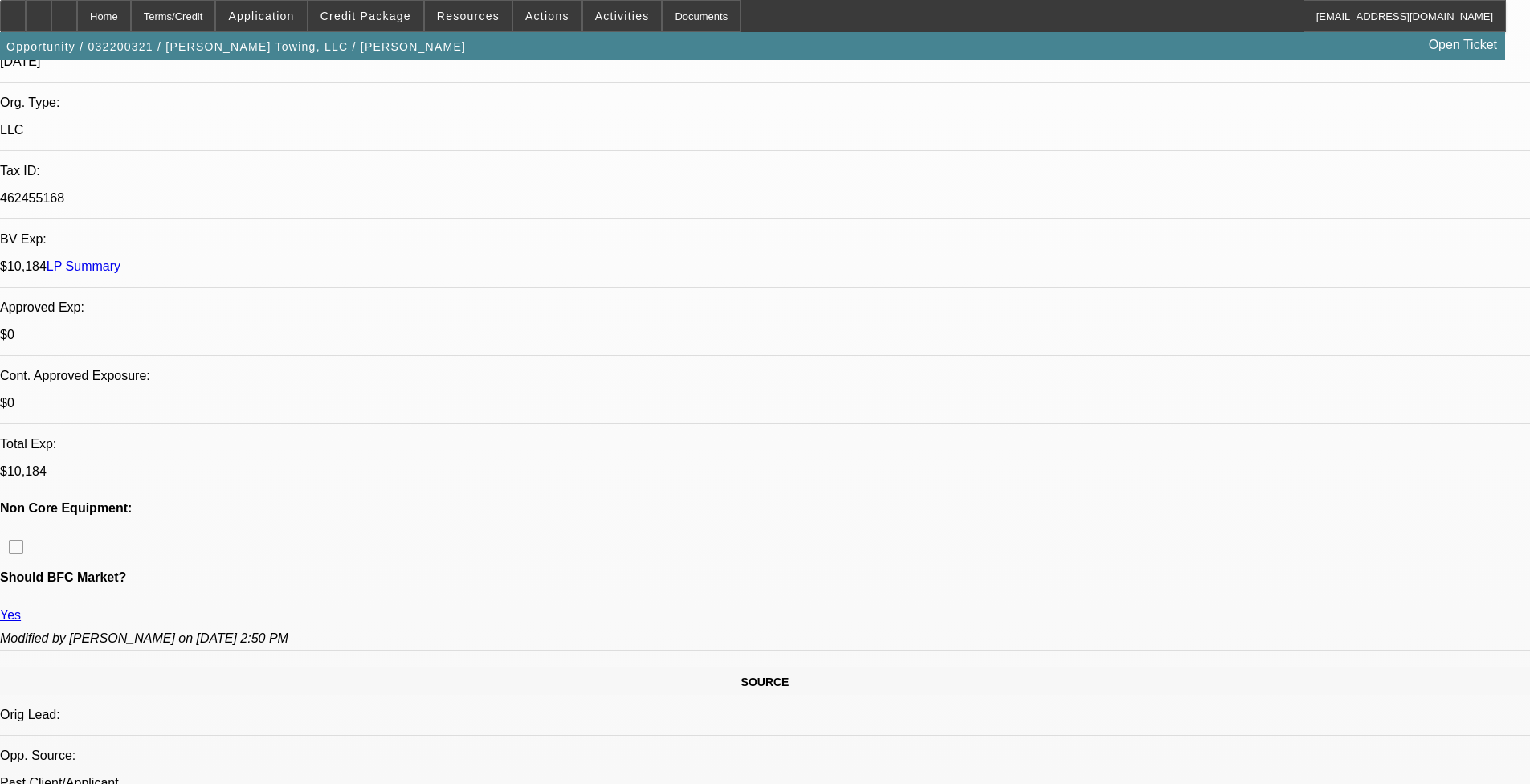
select select "0"
select select "0.1"
select select "4"
select select "0"
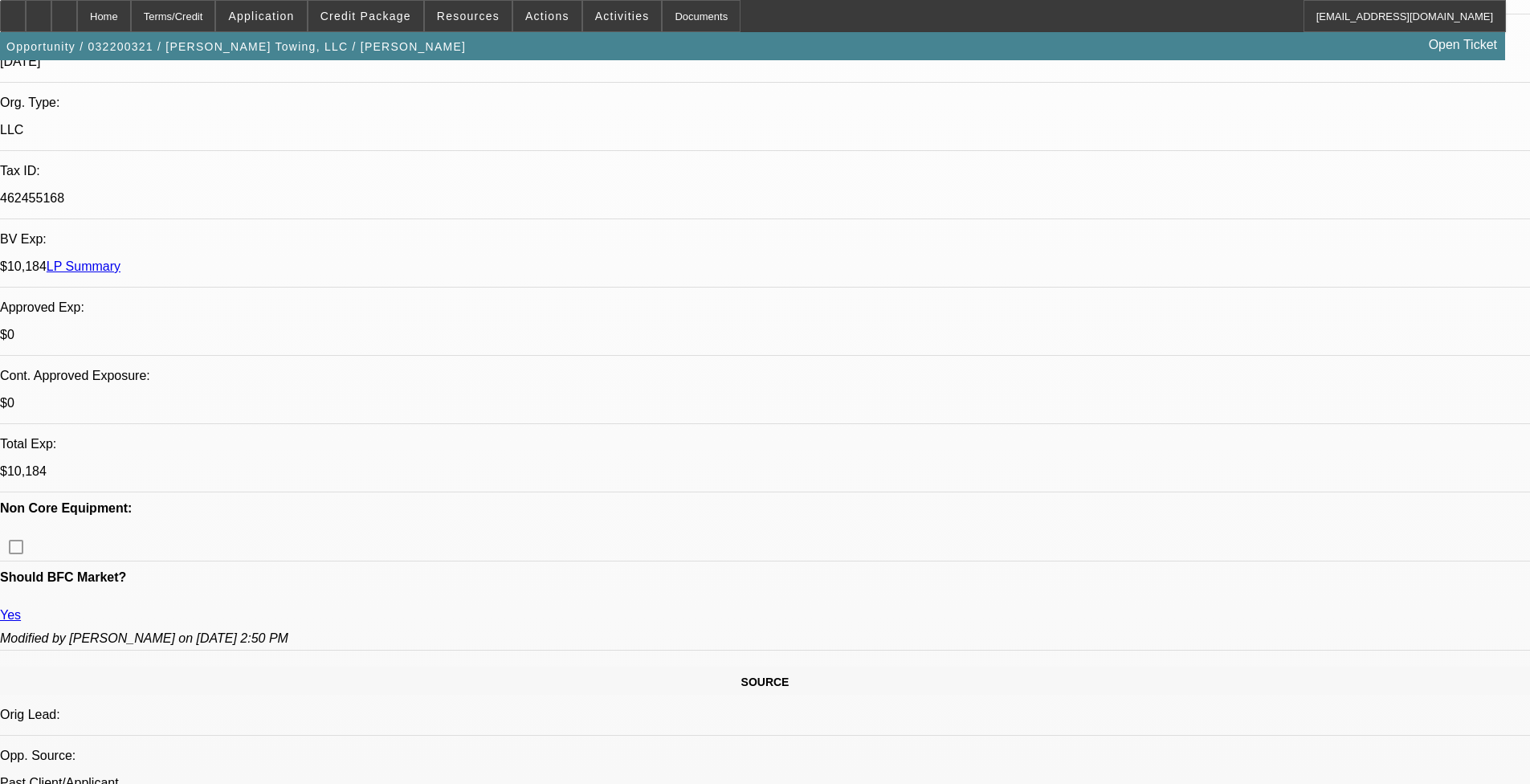
select select "0"
select select "0.1"
select select "4"
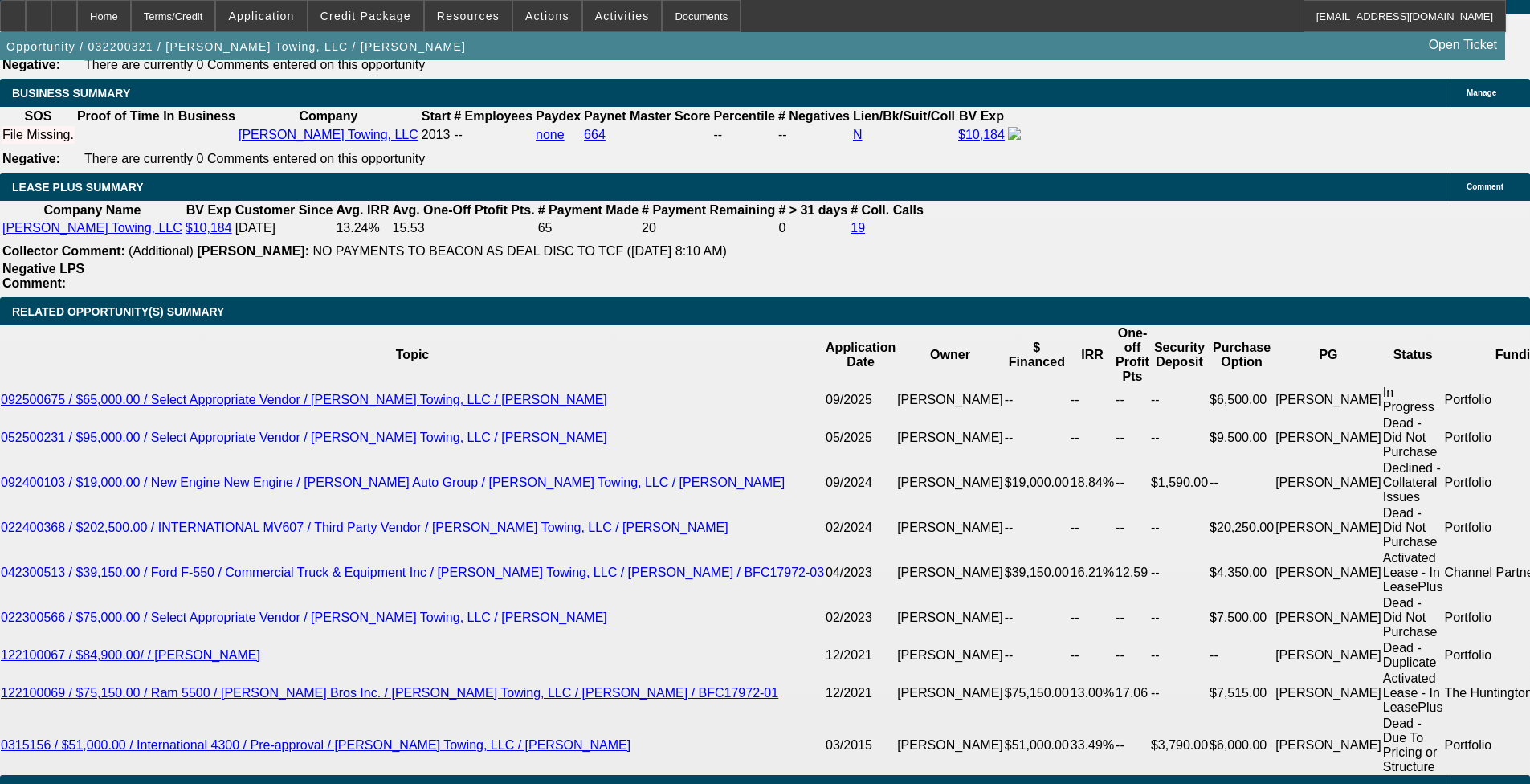
scroll to position [2680, 0]
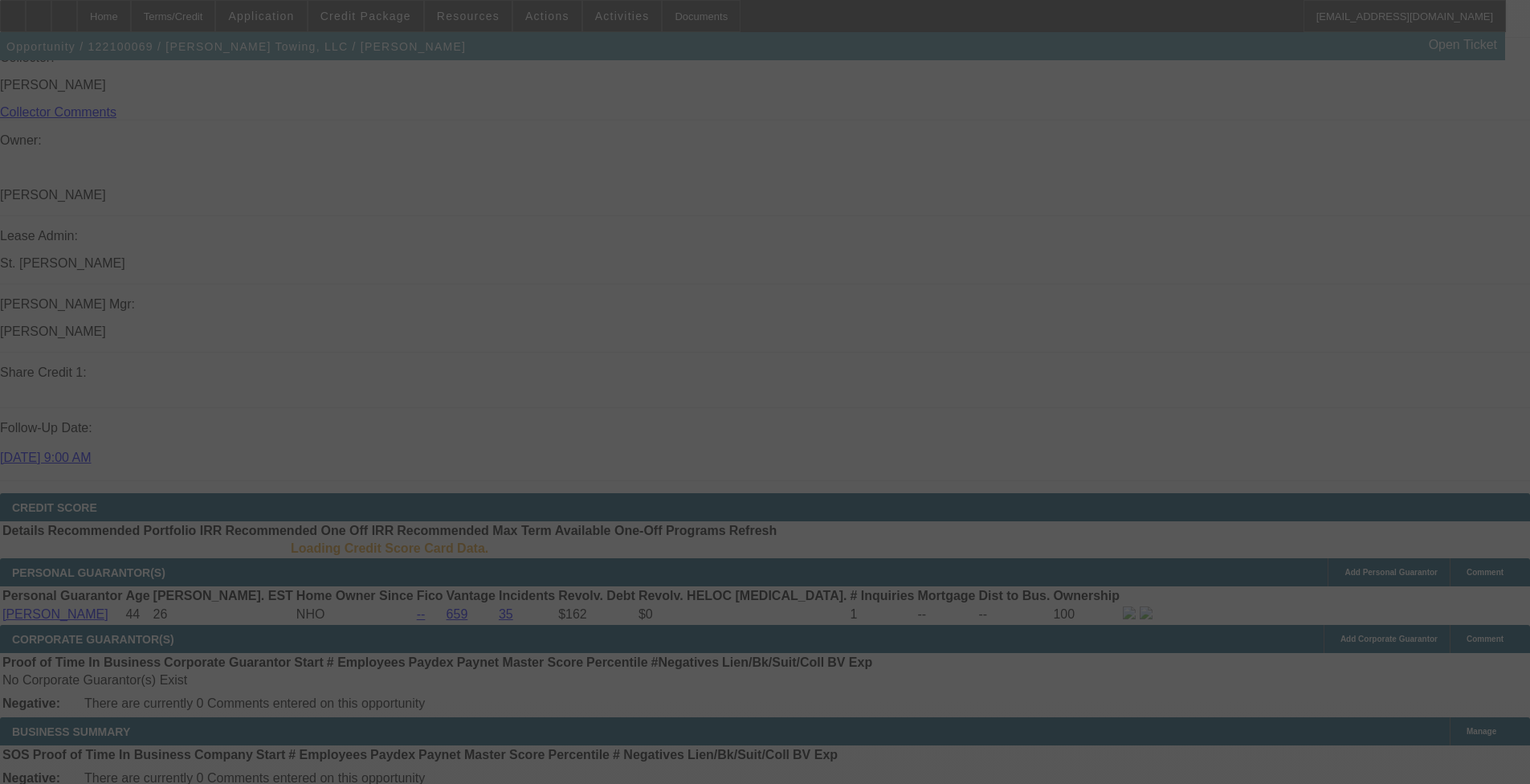
scroll to position [1947, 0]
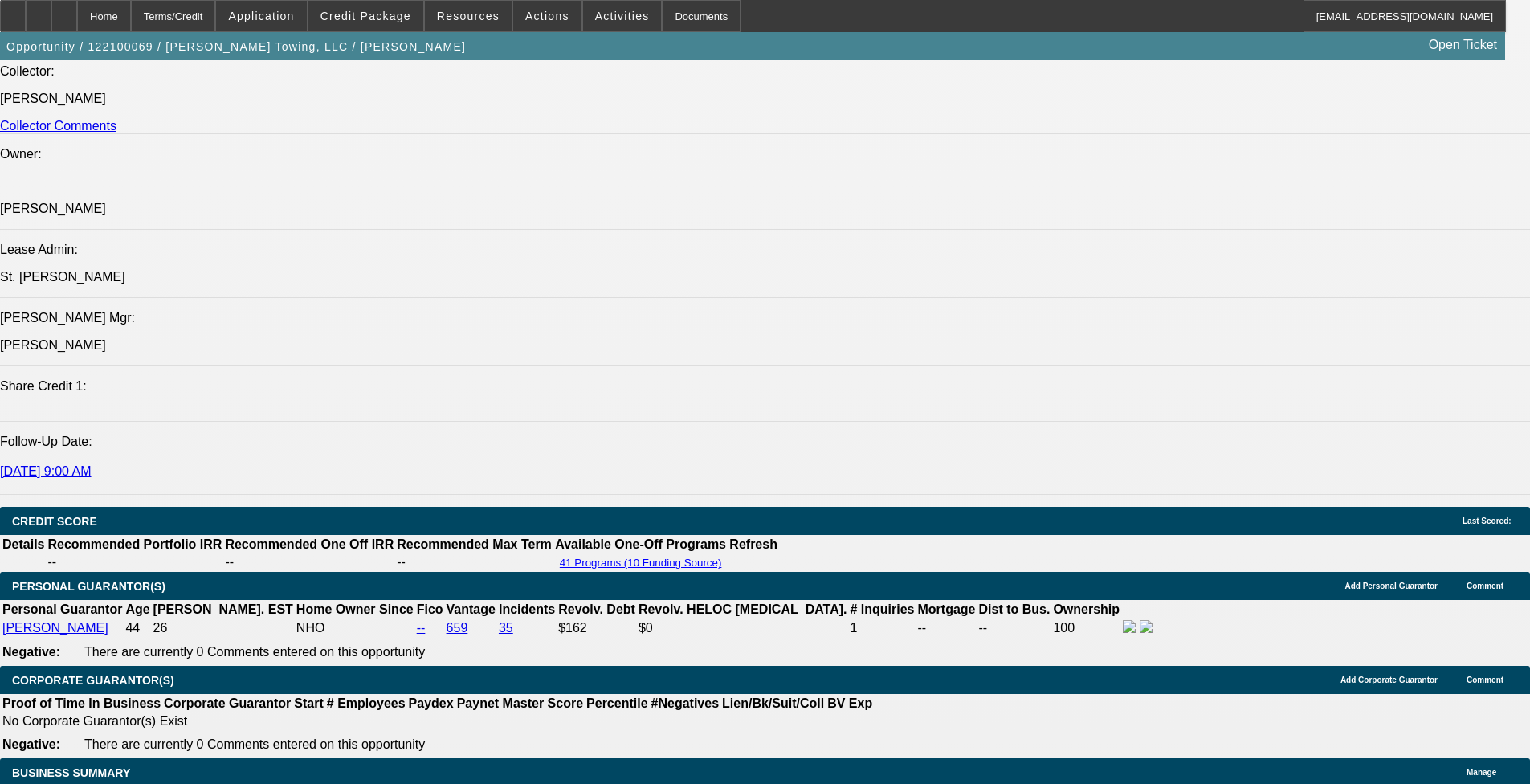
select select "0"
select select "0.1"
select select "0"
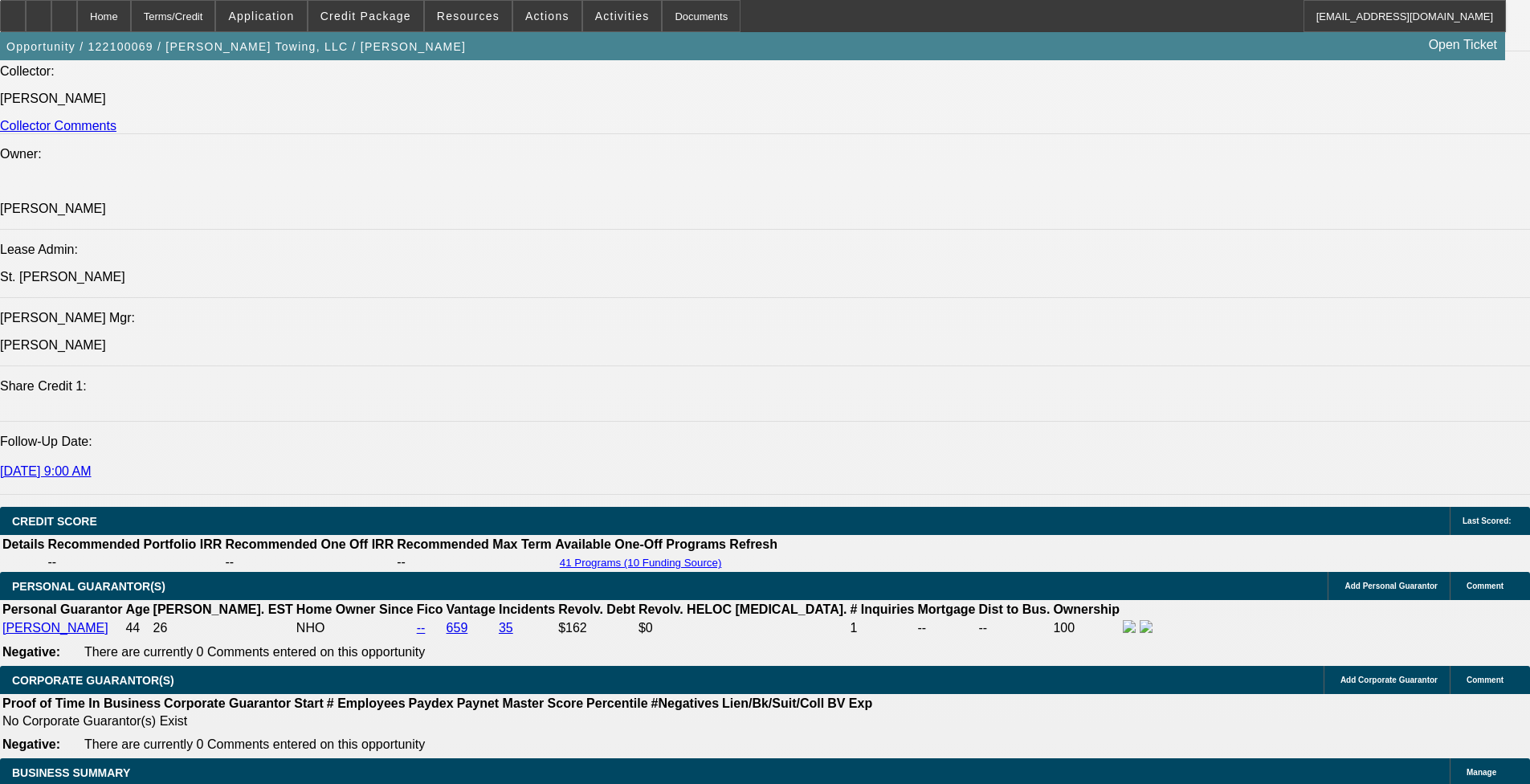
select select "0"
select select "0.1"
select select "0"
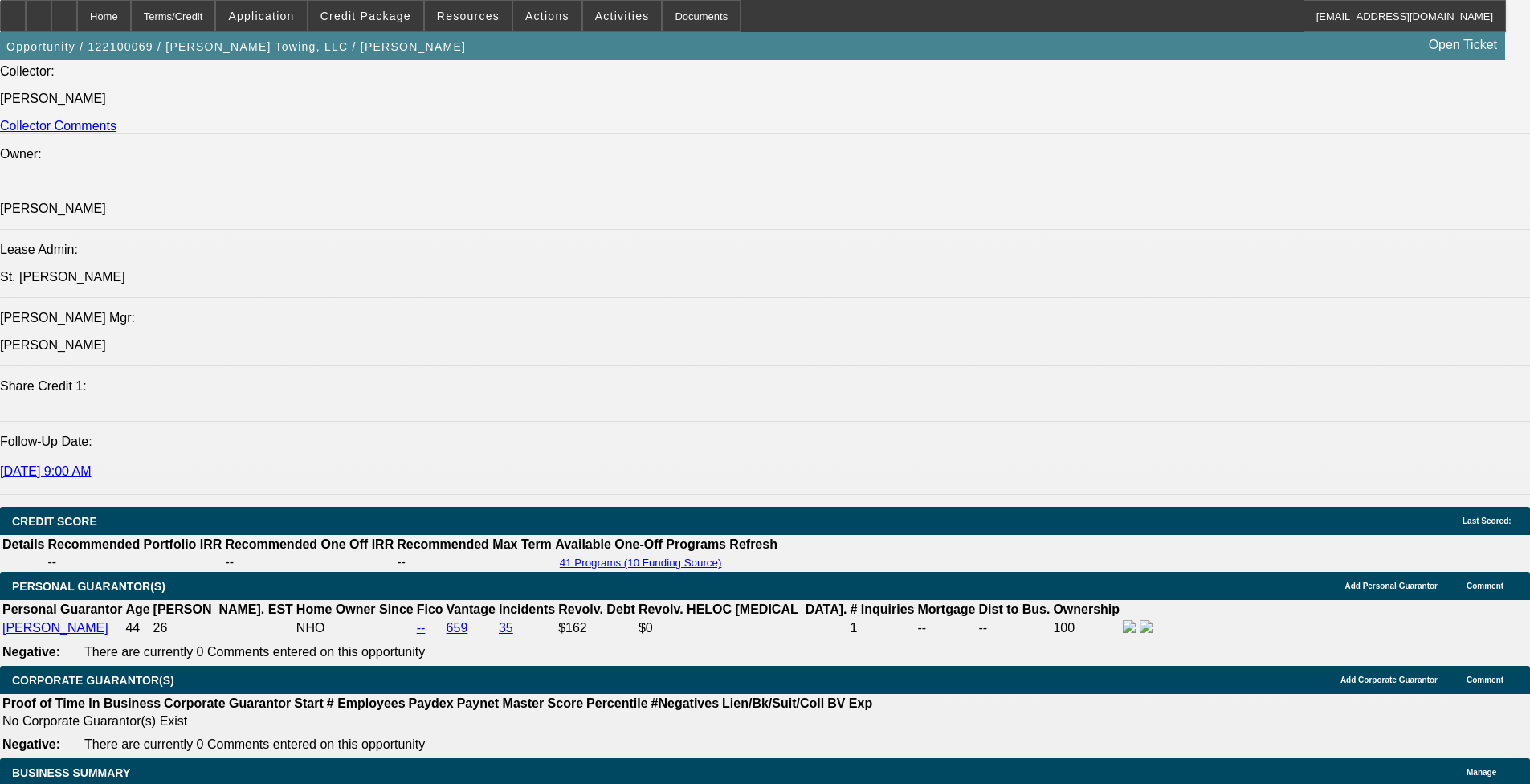
select select "0"
select select "0.1"
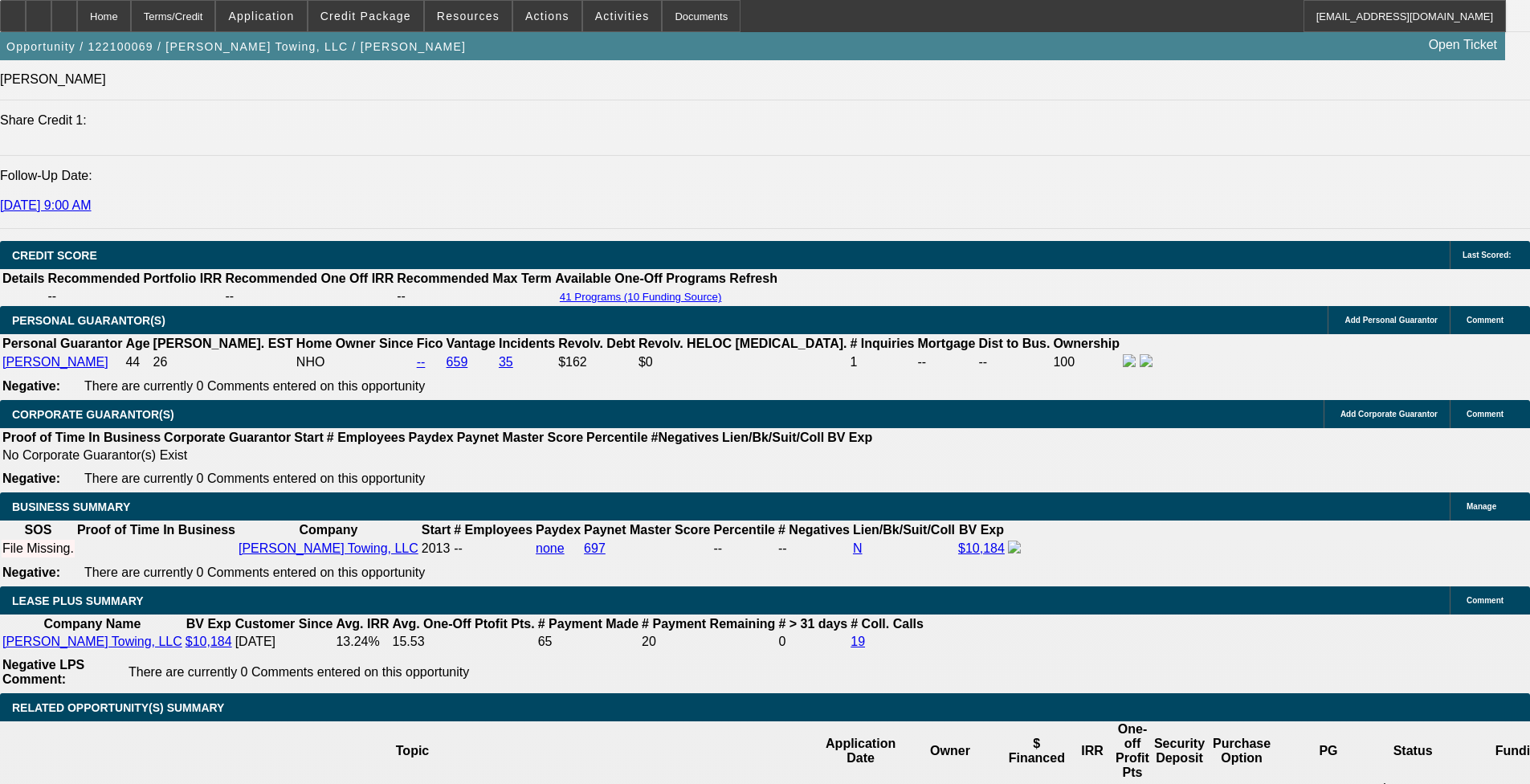
select select "1"
select select "4"
select select "1"
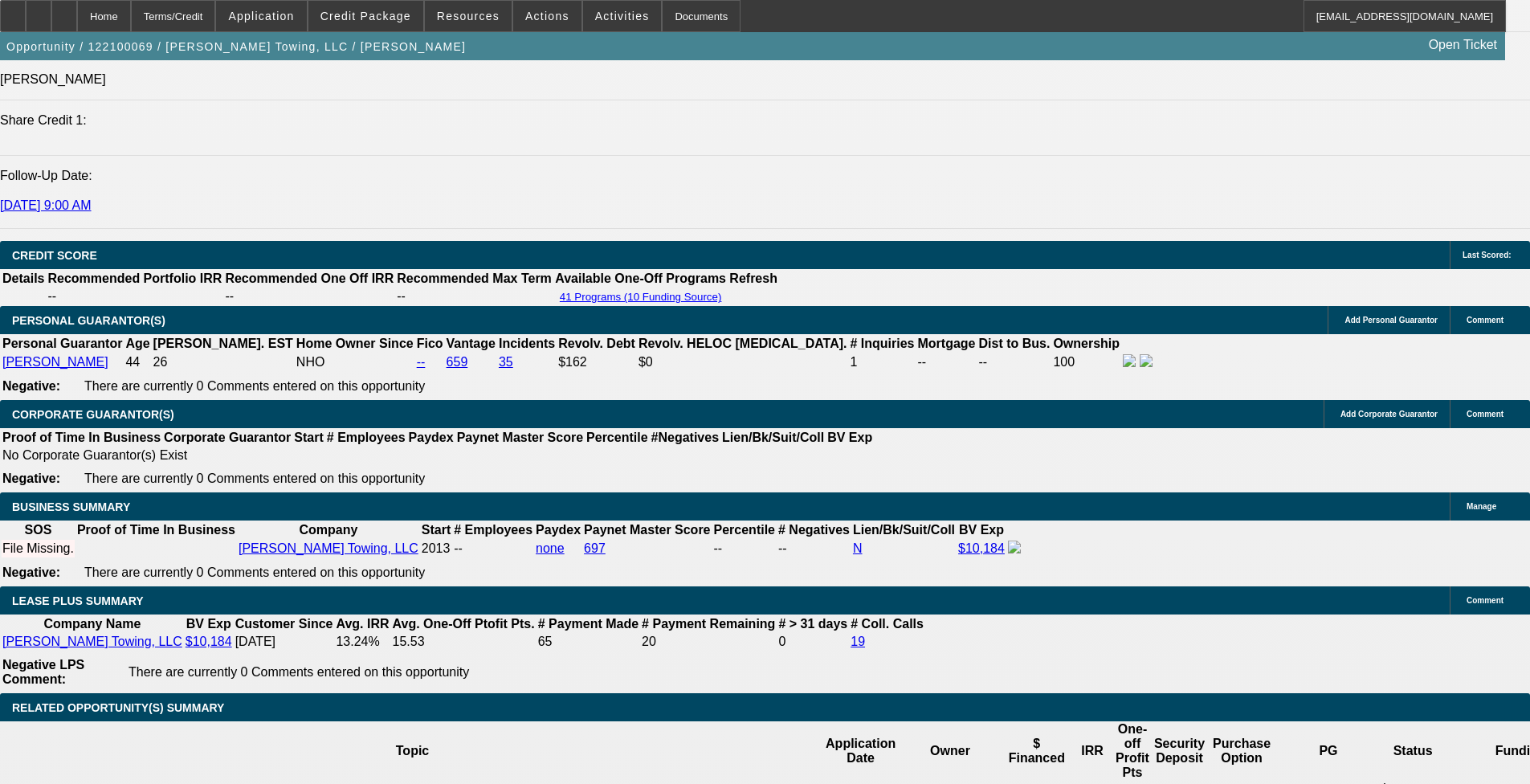
select select "6"
select select "1"
select select "4"
select select "1"
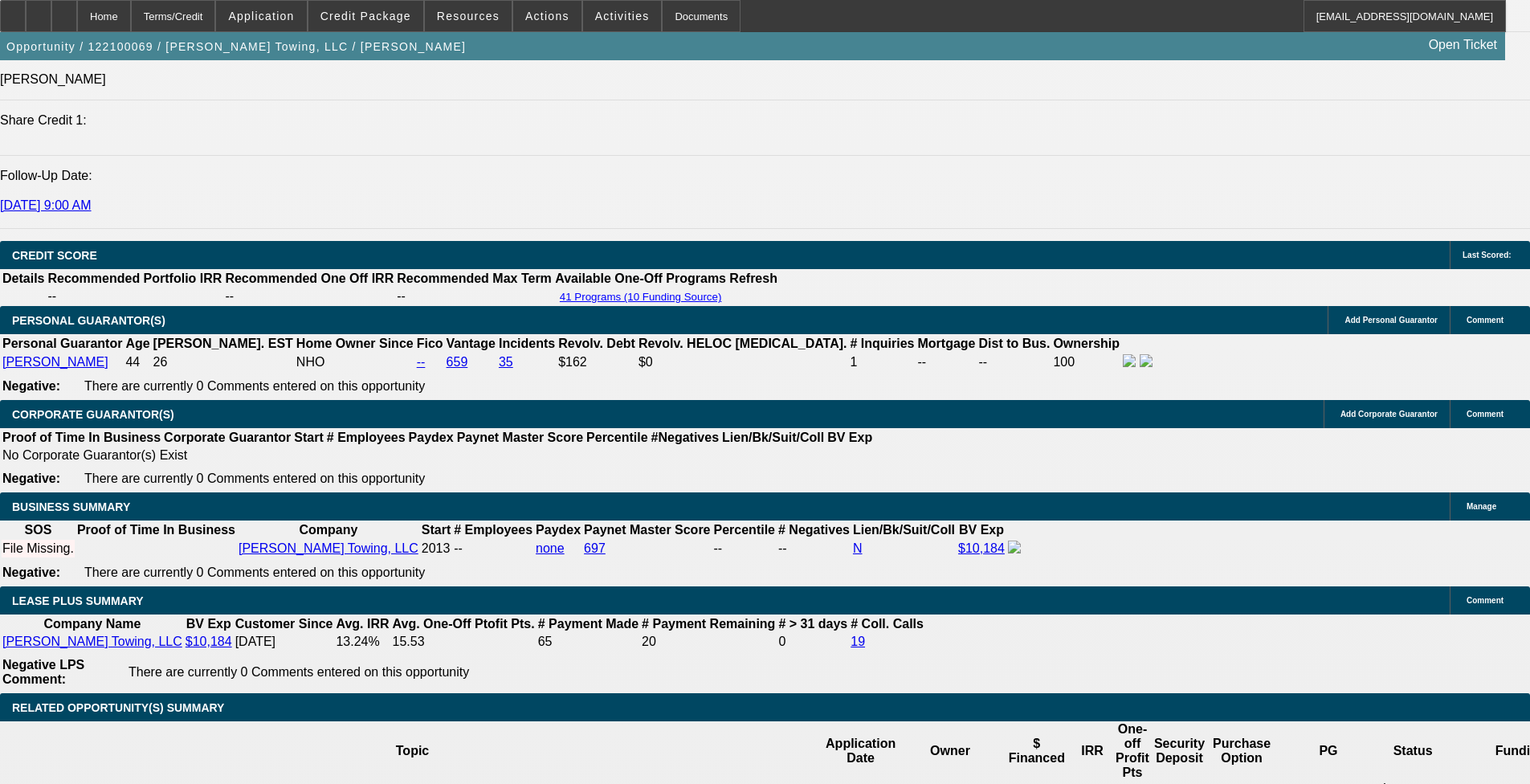
select select "1"
select select "4"
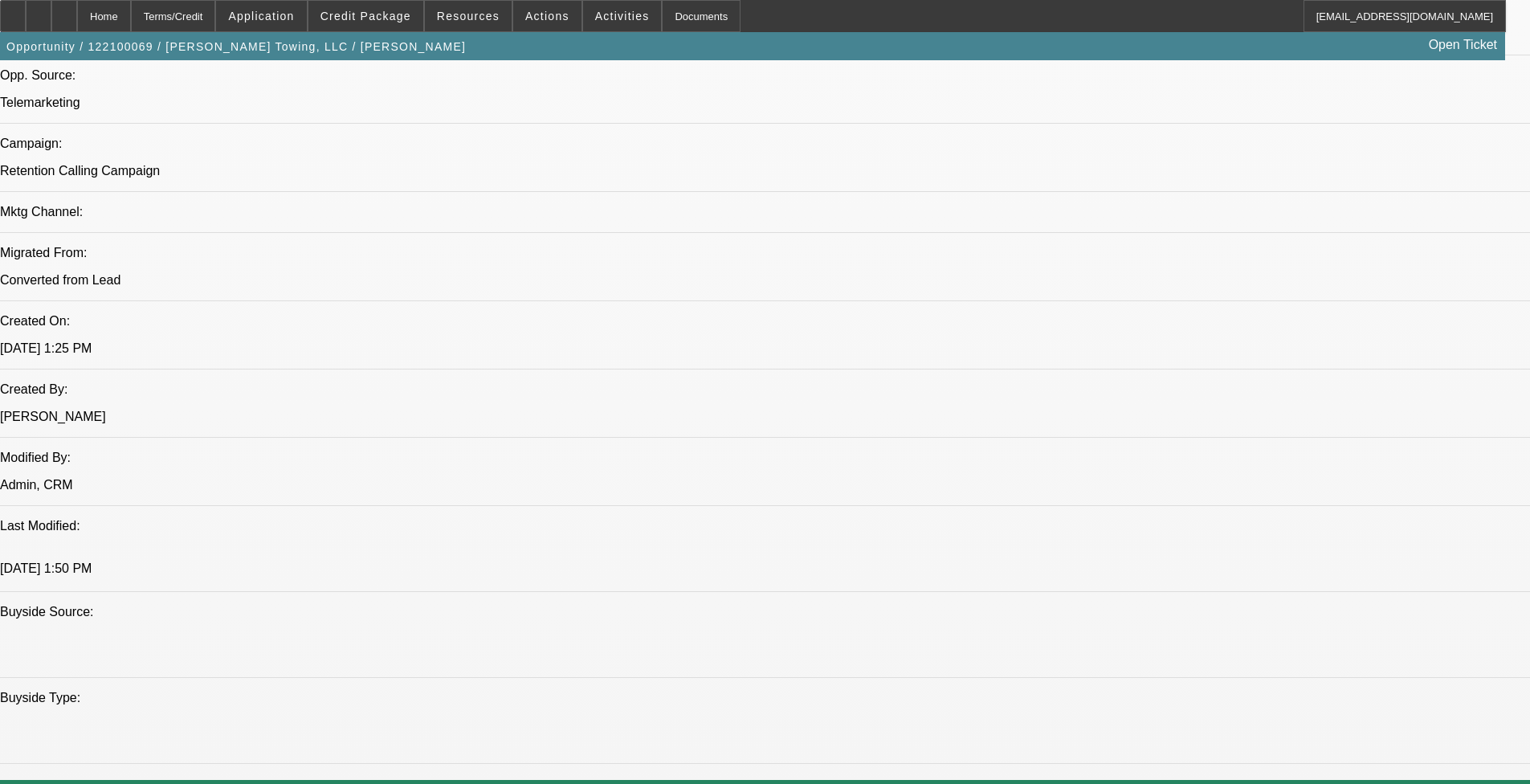
scroll to position [723, 0]
